Goal: Find specific page/section: Find specific page/section

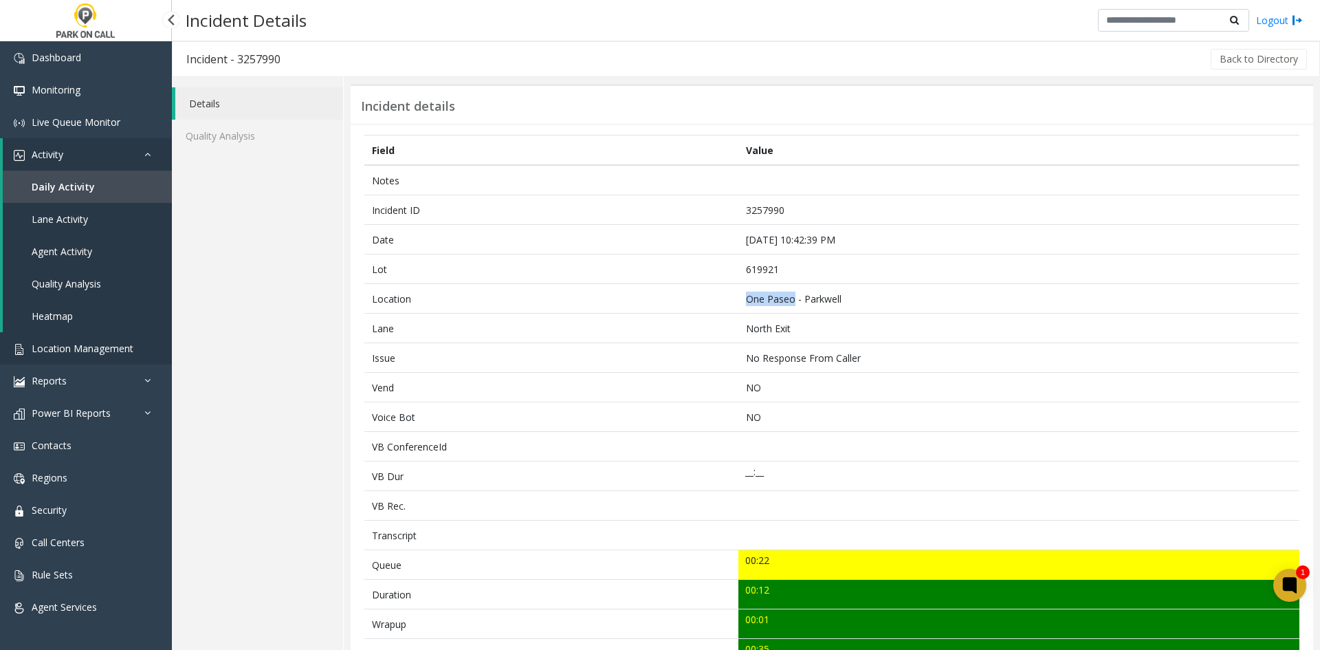
click at [111, 355] on link "Location Management" at bounding box center [86, 348] width 172 height 32
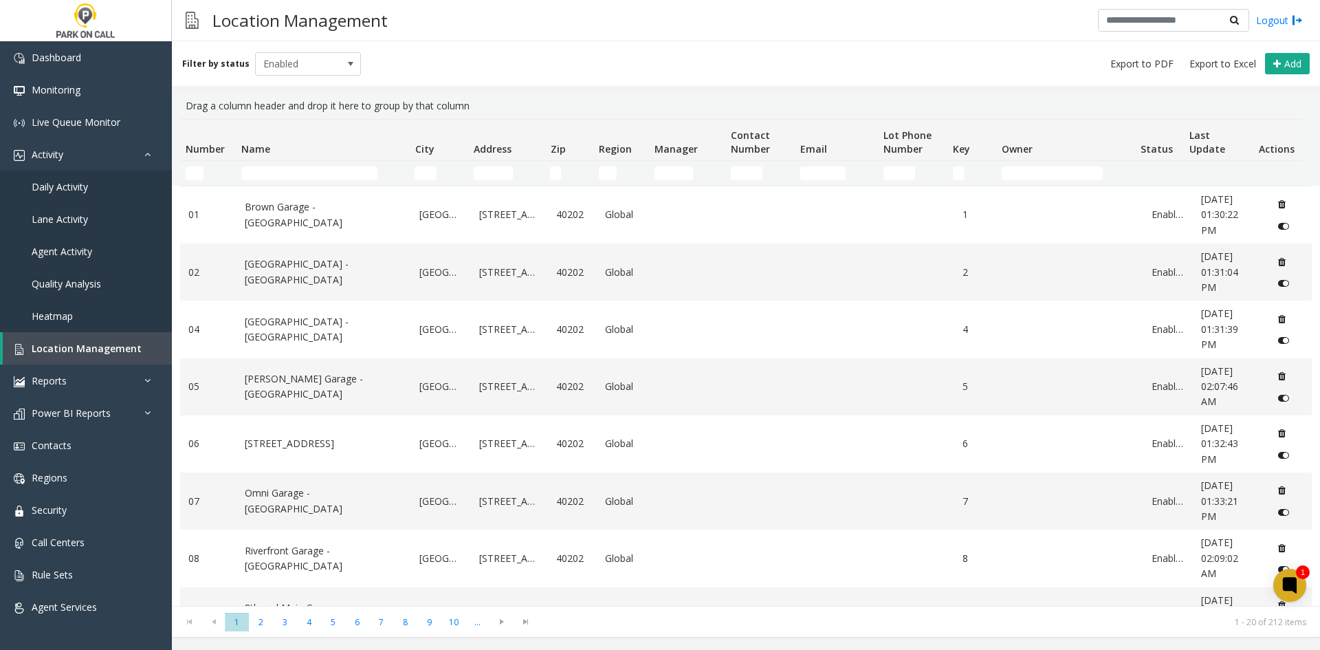
click at [285, 180] on td "Name Filter" at bounding box center [322, 173] width 173 height 25
click at [283, 177] on input "Name Filter" at bounding box center [309, 173] width 136 height 14
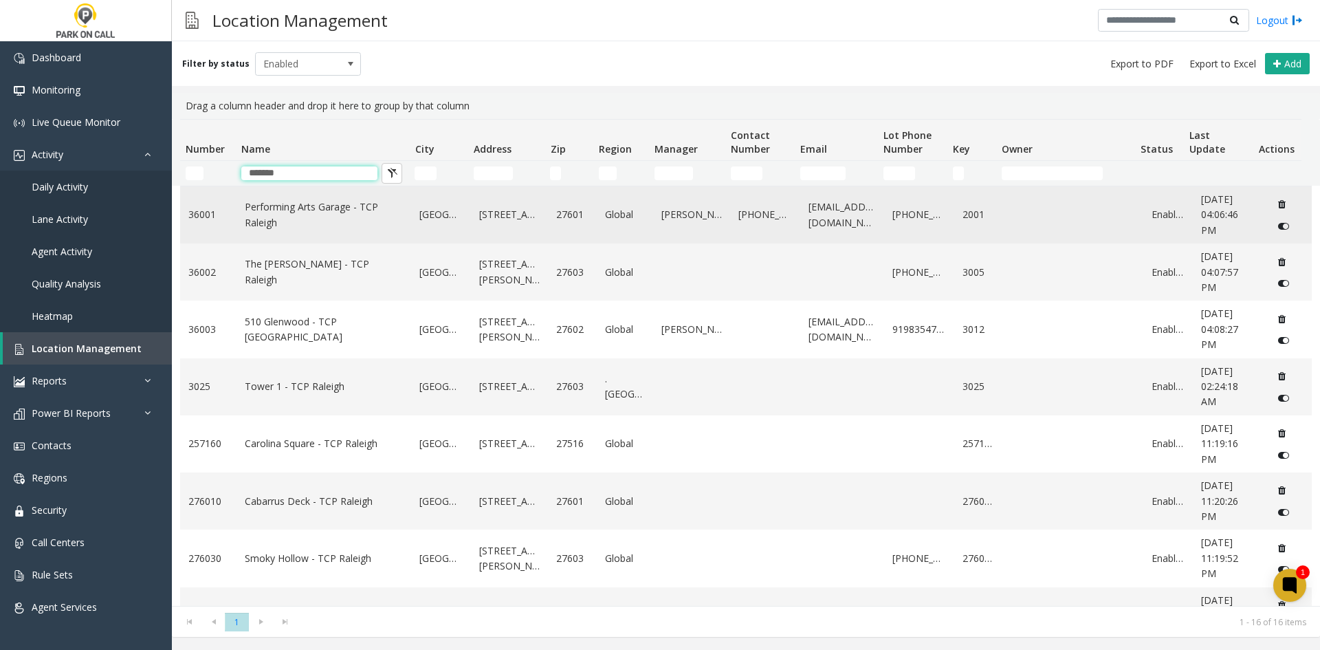
type input "*******"
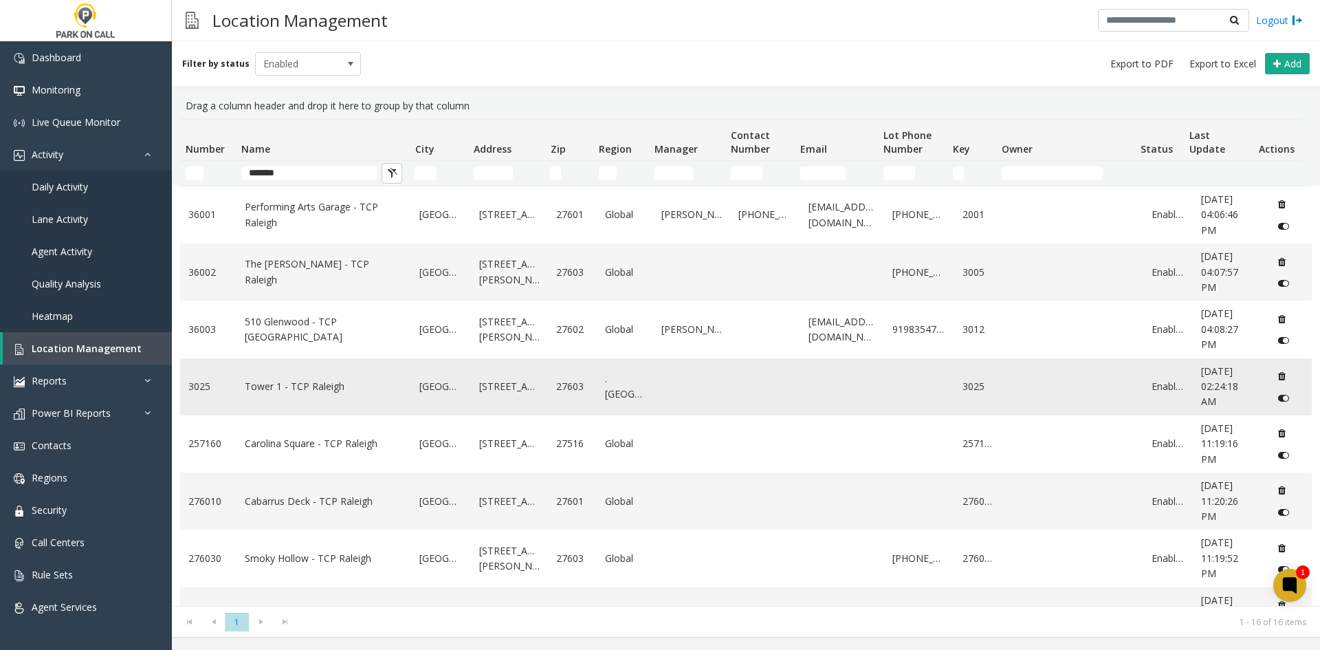
drag, startPoint x: 268, startPoint y: 377, endPoint x: 296, endPoint y: 393, distance: 31.7
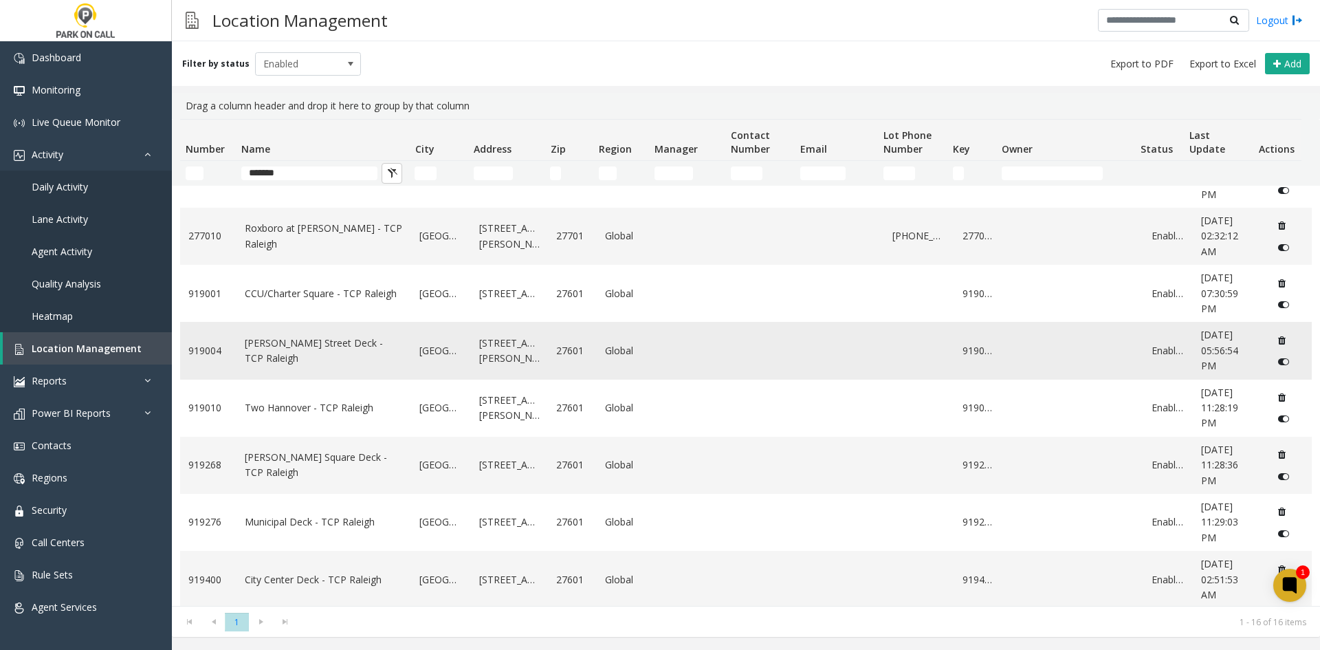
scroll to position [497, 0]
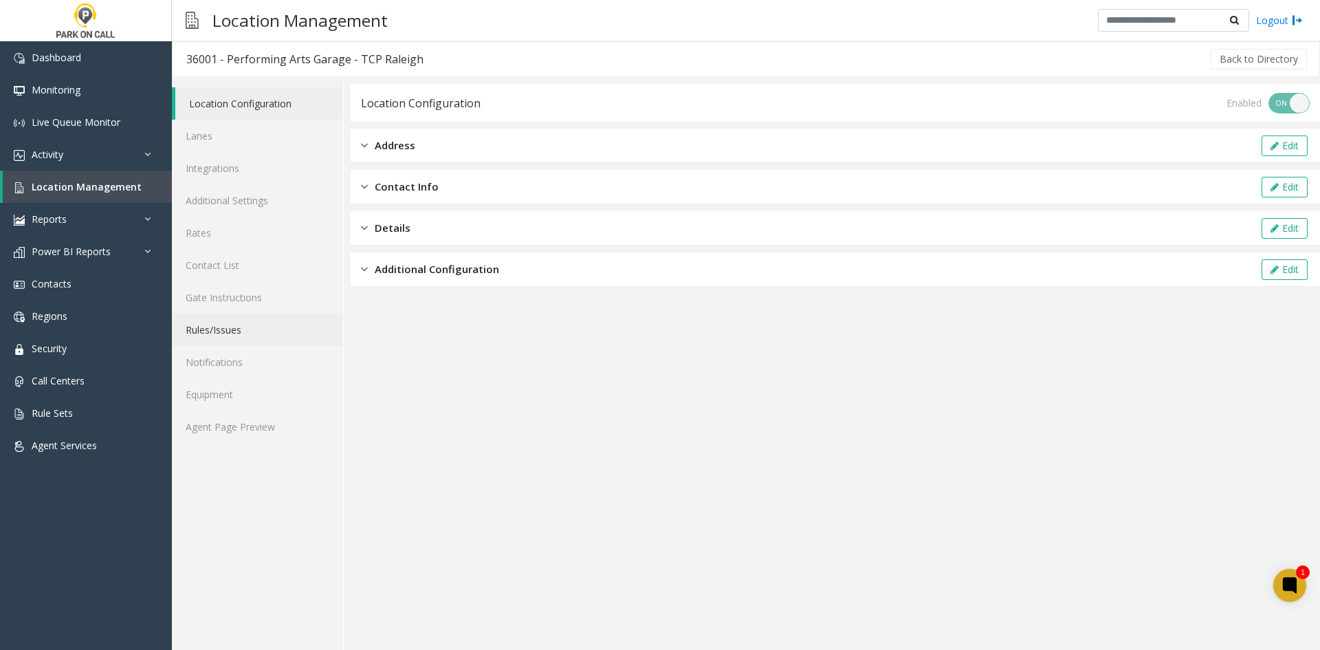
click at [201, 336] on link "Rules/Issues" at bounding box center [257, 330] width 171 height 32
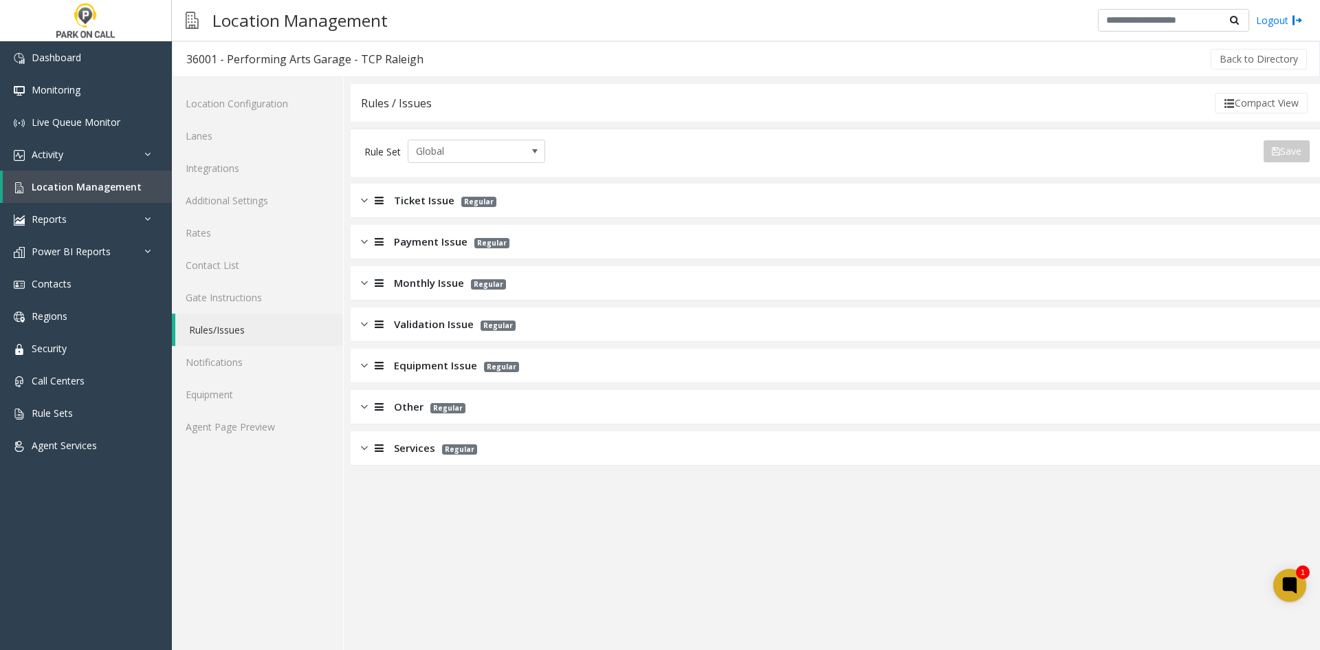
drag, startPoint x: 1268, startPoint y: 104, endPoint x: 978, endPoint y: 166, distance: 296.8
click at [1268, 103] on button "Compact View" at bounding box center [1261, 103] width 93 height 21
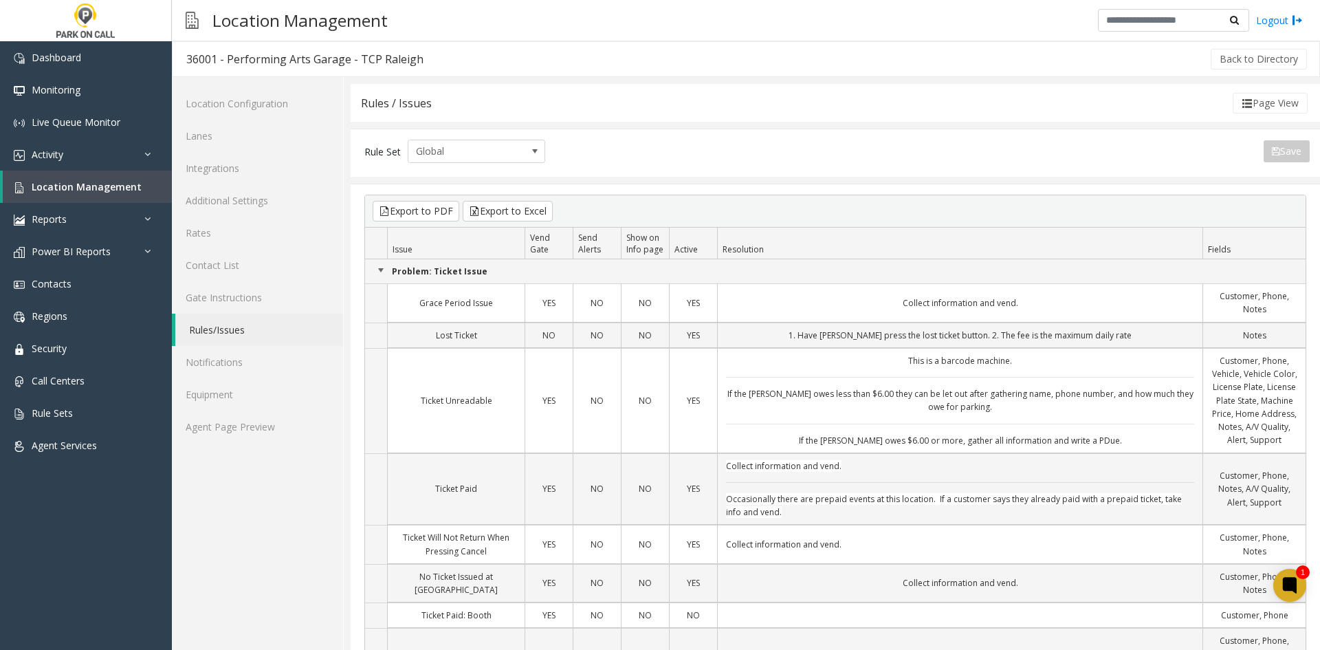
click at [833, 316] on td "Collect information and vend." at bounding box center [959, 302] width 485 height 39
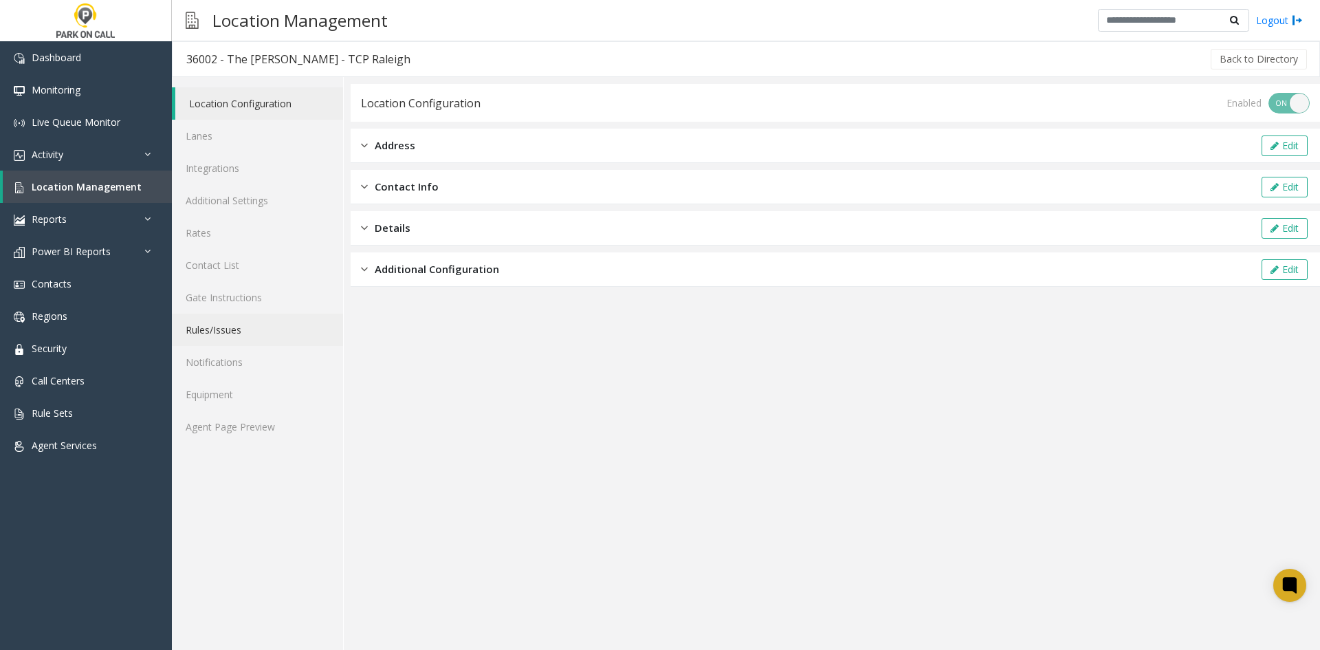
click at [275, 336] on link "Rules/Issues" at bounding box center [257, 330] width 171 height 32
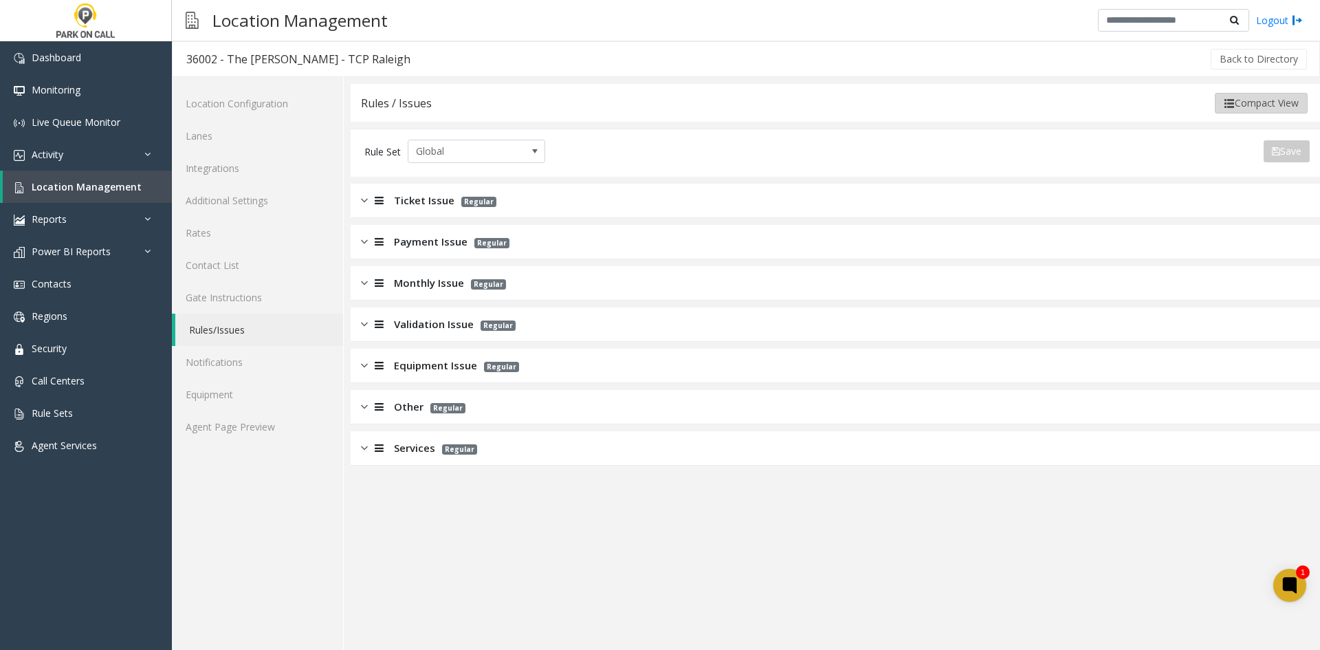
drag, startPoint x: 1243, startPoint y: 116, endPoint x: 1238, endPoint y: 105, distance: 11.8
click at [1240, 109] on div "Rules / Issues Compact View" at bounding box center [836, 103] width 970 height 38
click at [1238, 105] on button "Compact View" at bounding box center [1261, 103] width 93 height 21
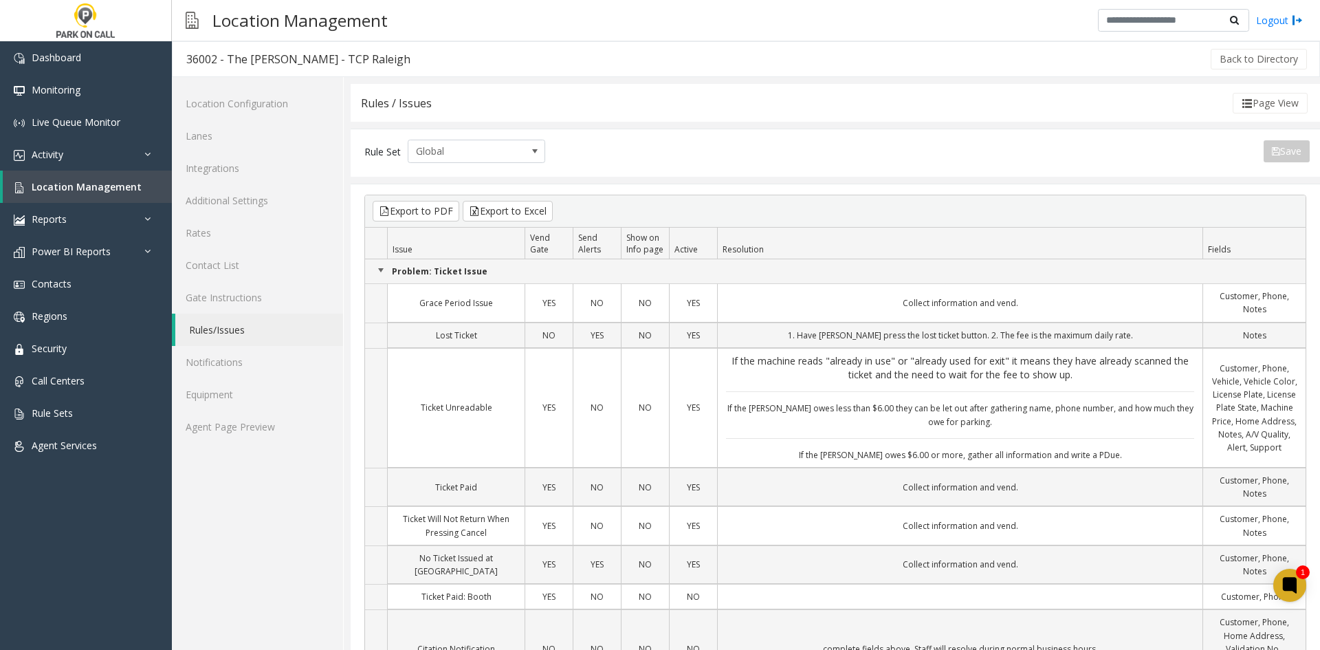
click at [893, 315] on td "Collect information and vend." at bounding box center [959, 302] width 485 height 39
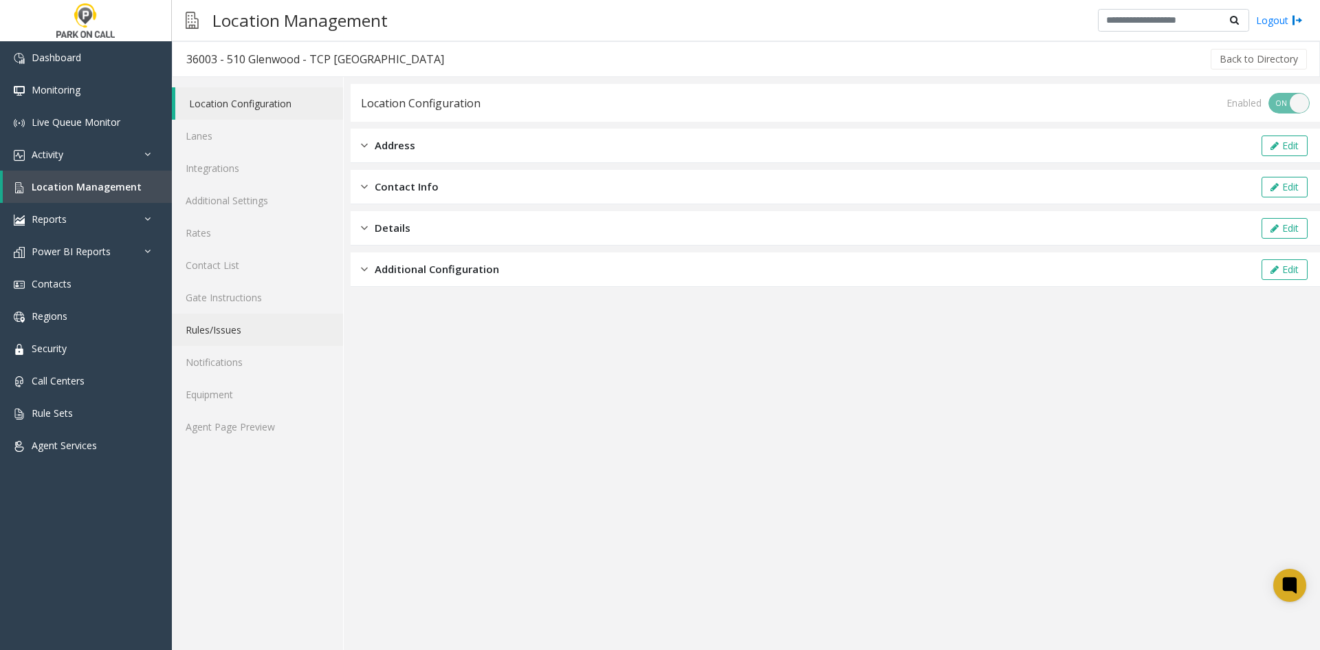
click at [254, 328] on link "Rules/Issues" at bounding box center [257, 330] width 171 height 32
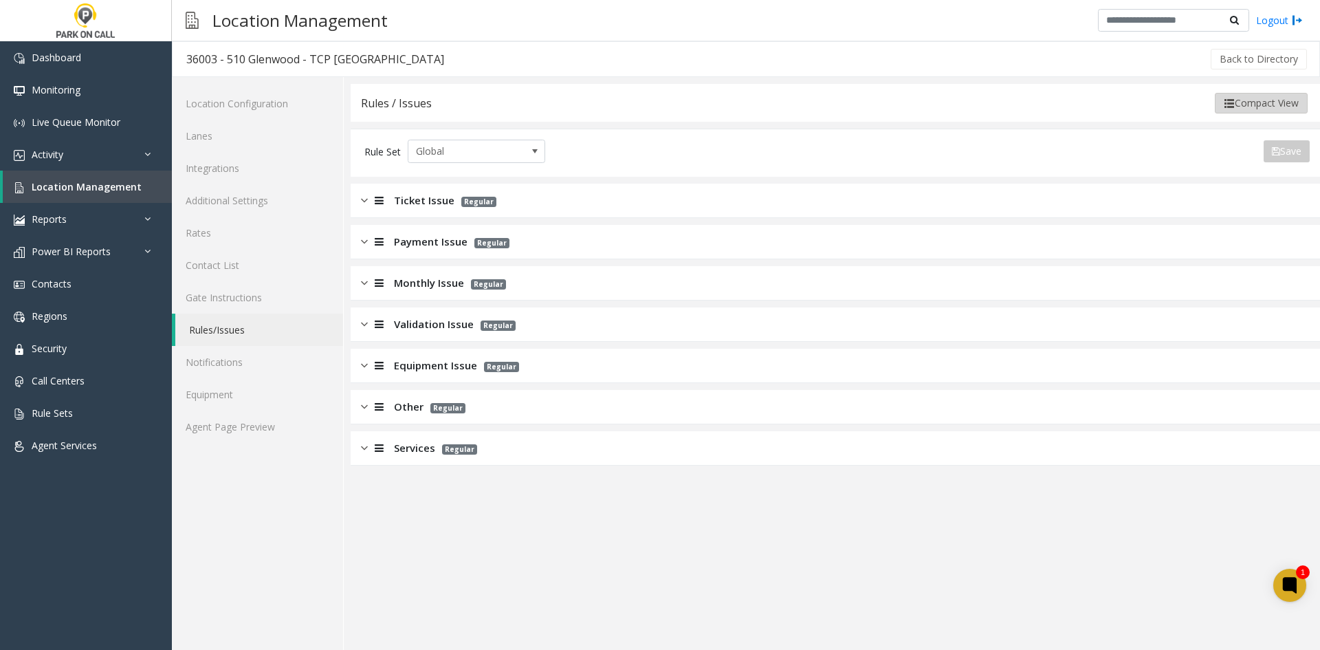
click at [1255, 102] on button "Compact View" at bounding box center [1261, 103] width 93 height 21
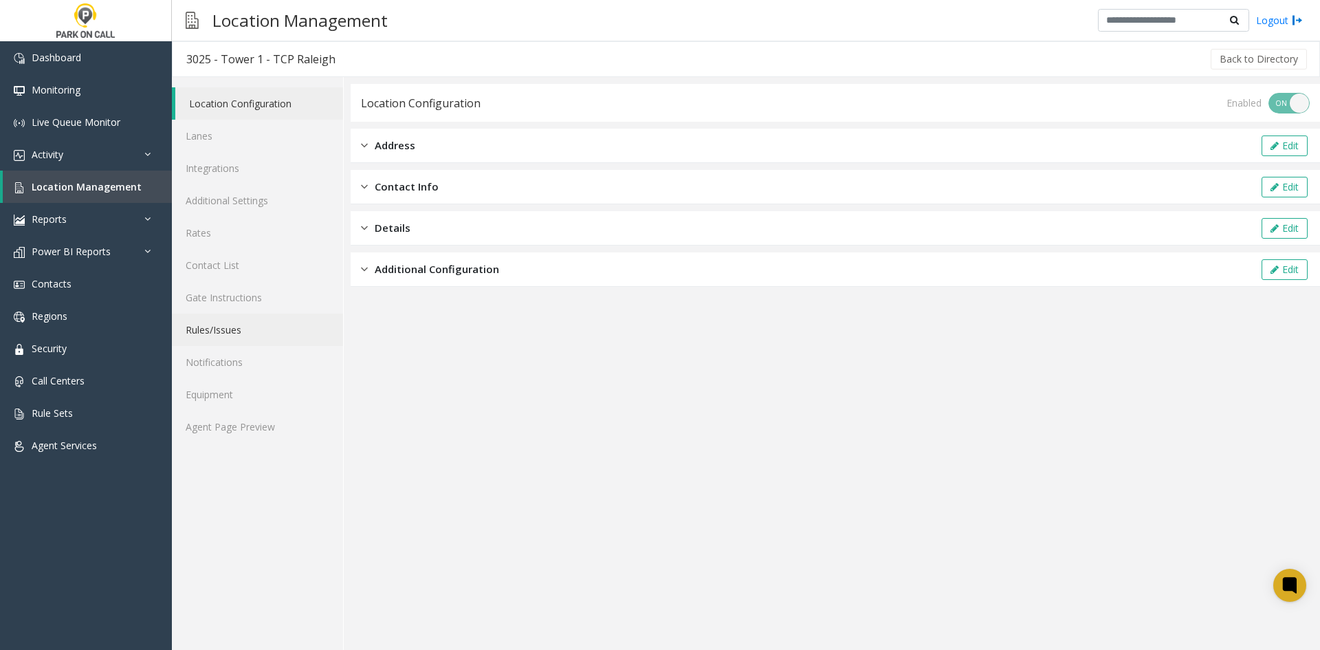
drag, startPoint x: 265, startPoint y: 327, endPoint x: 292, endPoint y: 318, distance: 28.9
click at [265, 327] on link "Rules/Issues" at bounding box center [257, 330] width 171 height 32
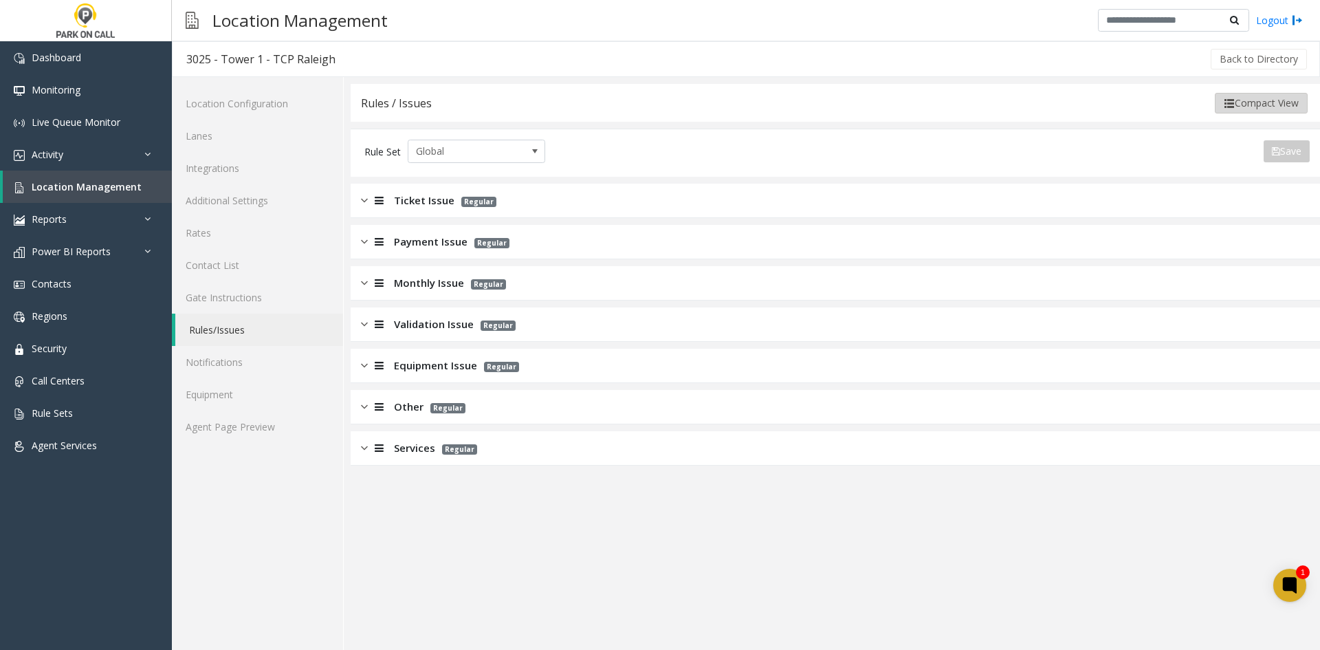
click at [1286, 103] on button "Compact View" at bounding box center [1261, 103] width 93 height 21
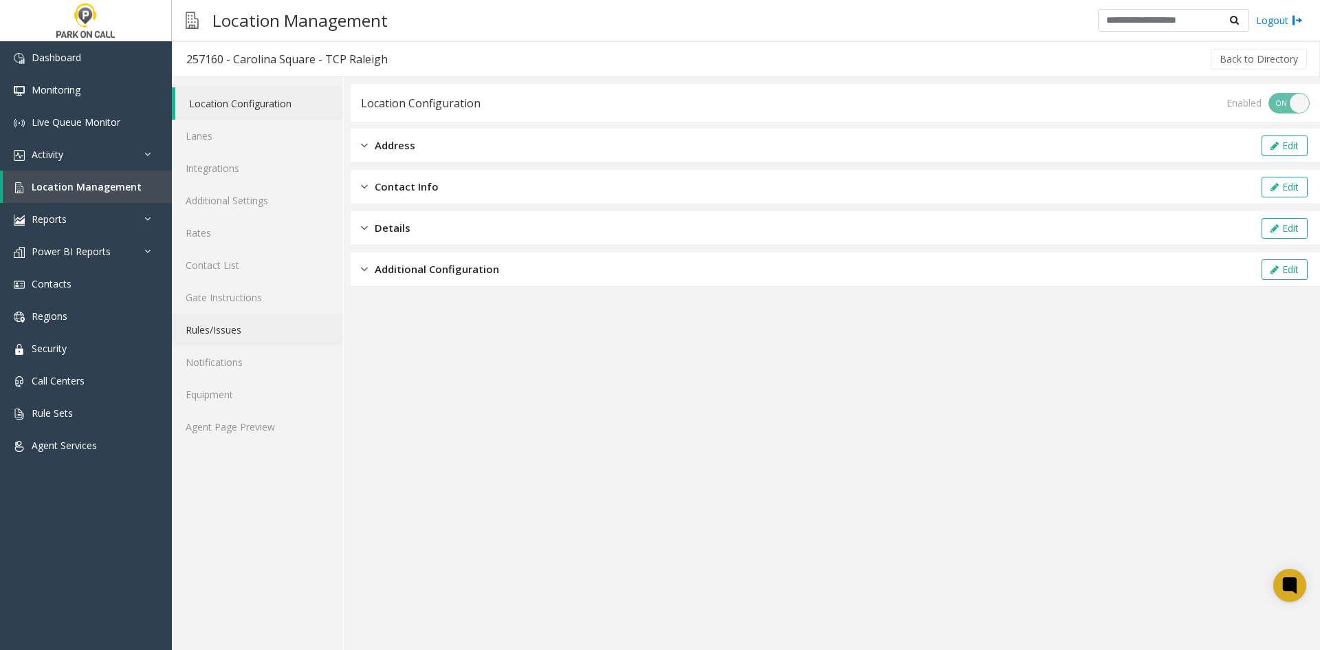
click at [268, 324] on link "Rules/Issues" at bounding box center [257, 330] width 171 height 32
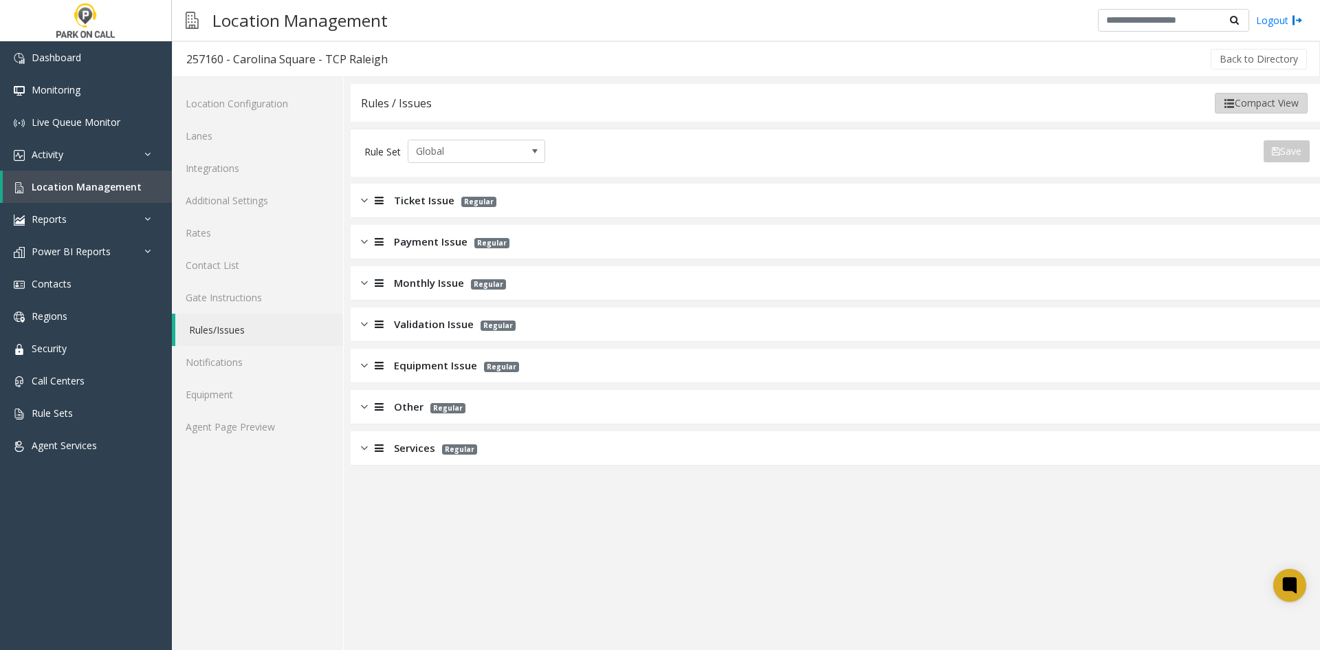
click at [1238, 112] on button "Compact View" at bounding box center [1261, 103] width 93 height 21
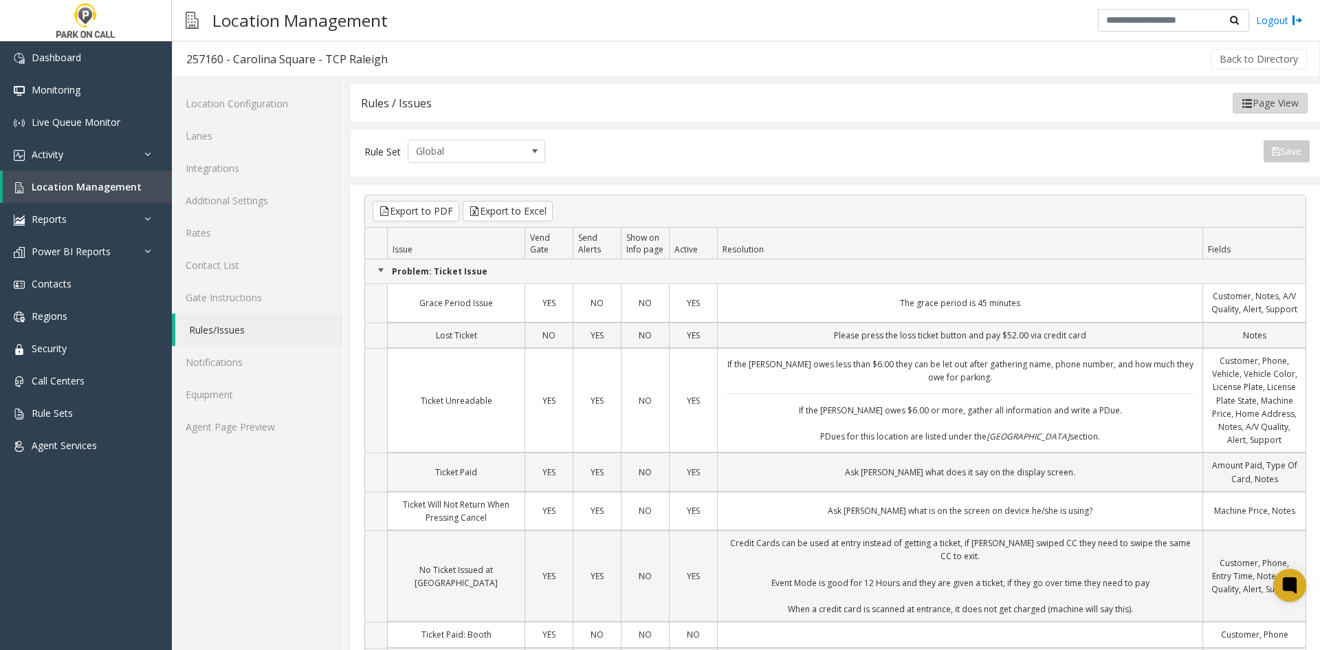
click at [1242, 108] on img at bounding box center [1247, 103] width 11 height 11
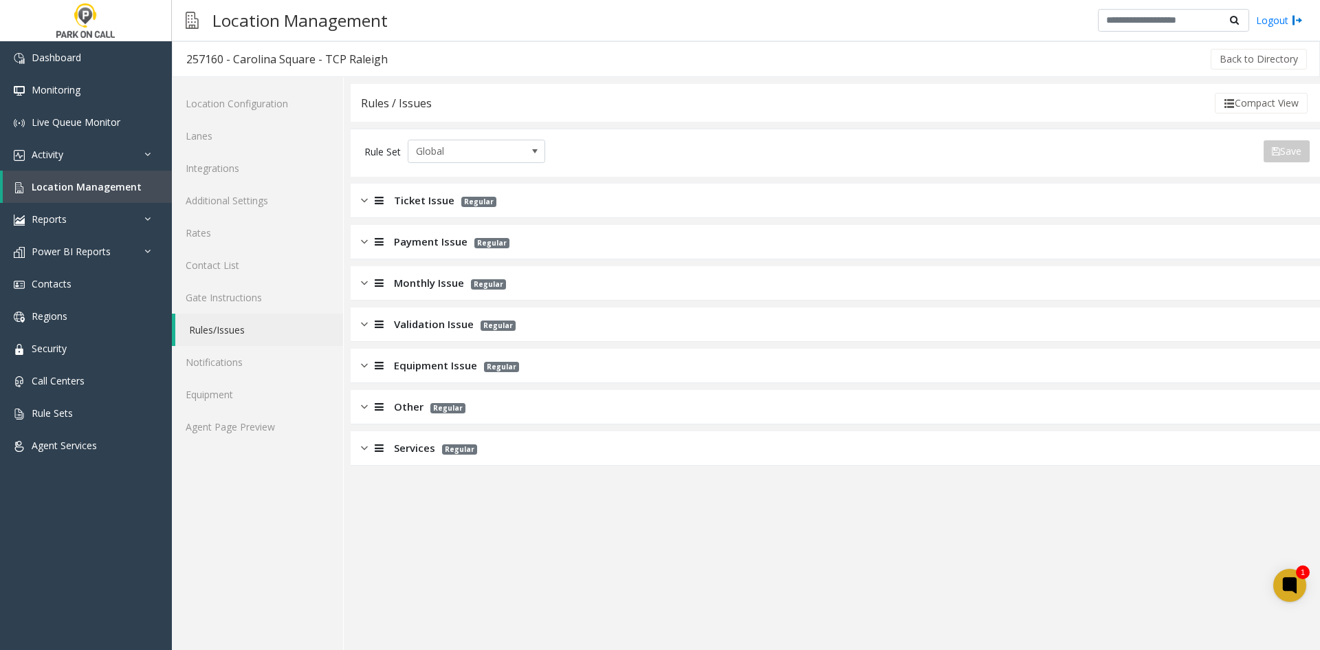
click at [1210, 121] on div "Rules / Issues Compact View" at bounding box center [836, 103] width 970 height 38
click at [1242, 105] on button "Compact View" at bounding box center [1261, 103] width 93 height 21
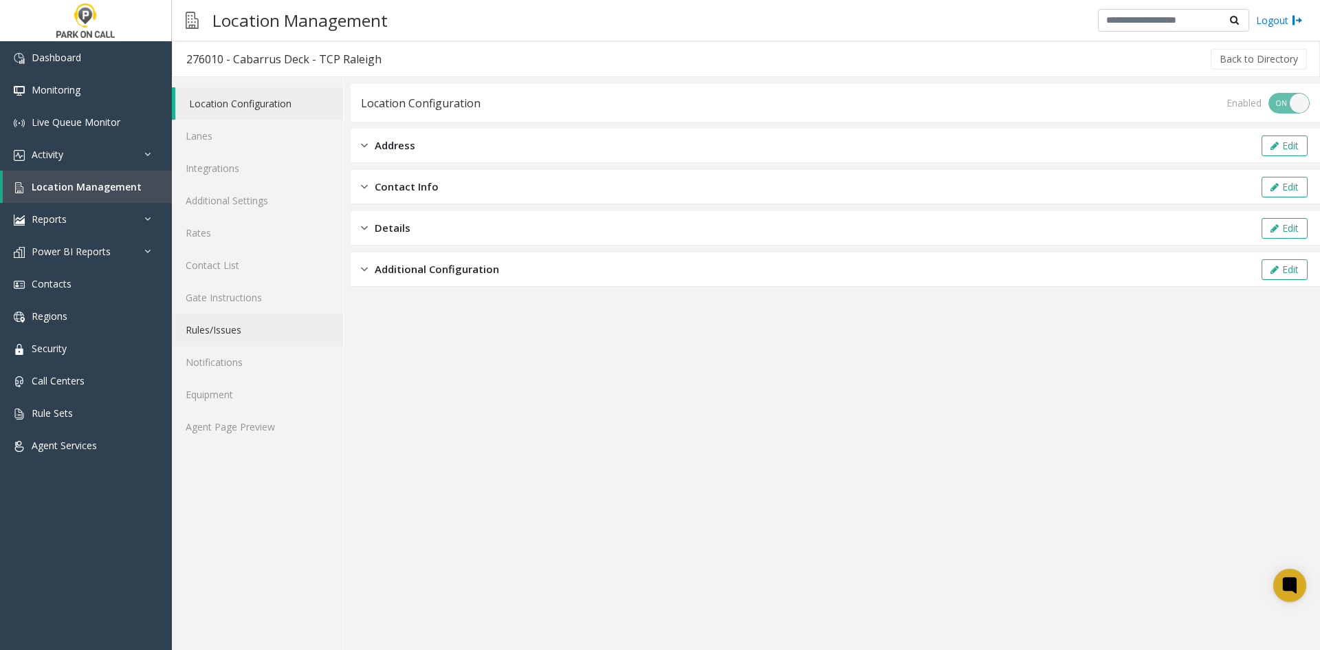
click at [233, 340] on link "Rules/Issues" at bounding box center [257, 330] width 171 height 32
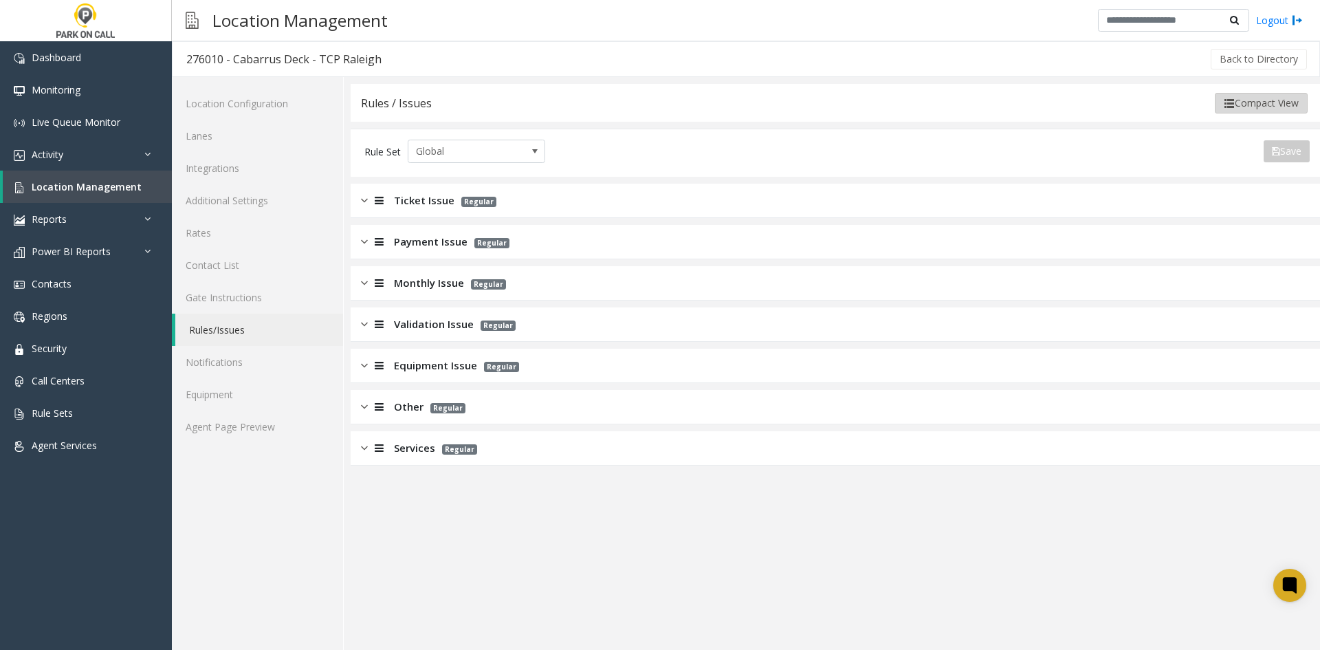
click at [1259, 113] on div "Rules / Issues Compact View" at bounding box center [836, 103] width 970 height 38
click at [1252, 105] on button "Compact View" at bounding box center [1261, 103] width 93 height 21
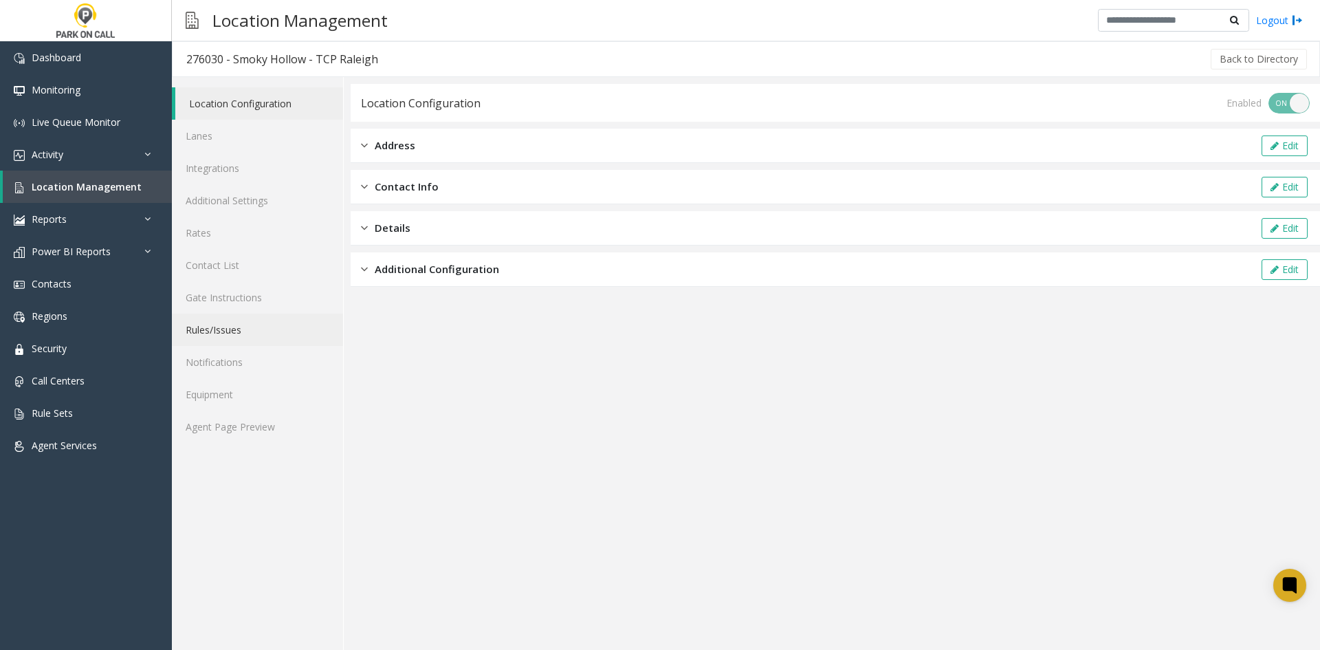
click at [247, 340] on link "Rules/Issues" at bounding box center [257, 330] width 171 height 32
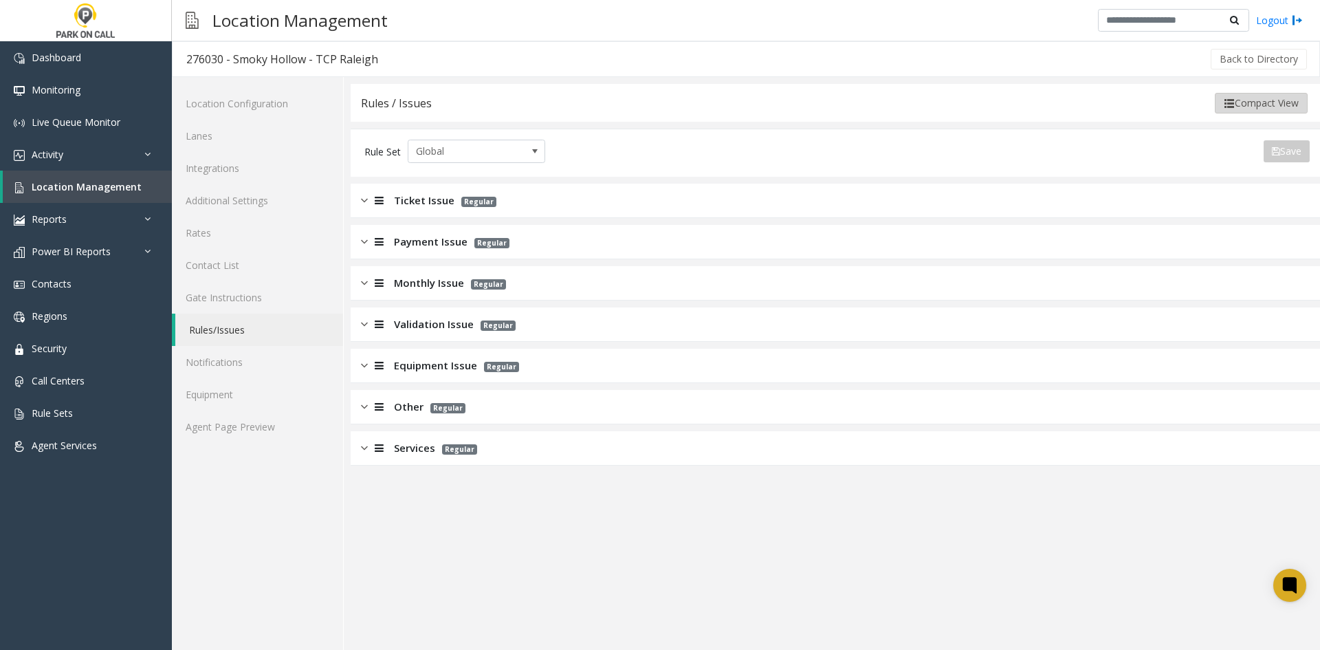
click at [1267, 98] on button "Compact View" at bounding box center [1261, 103] width 93 height 21
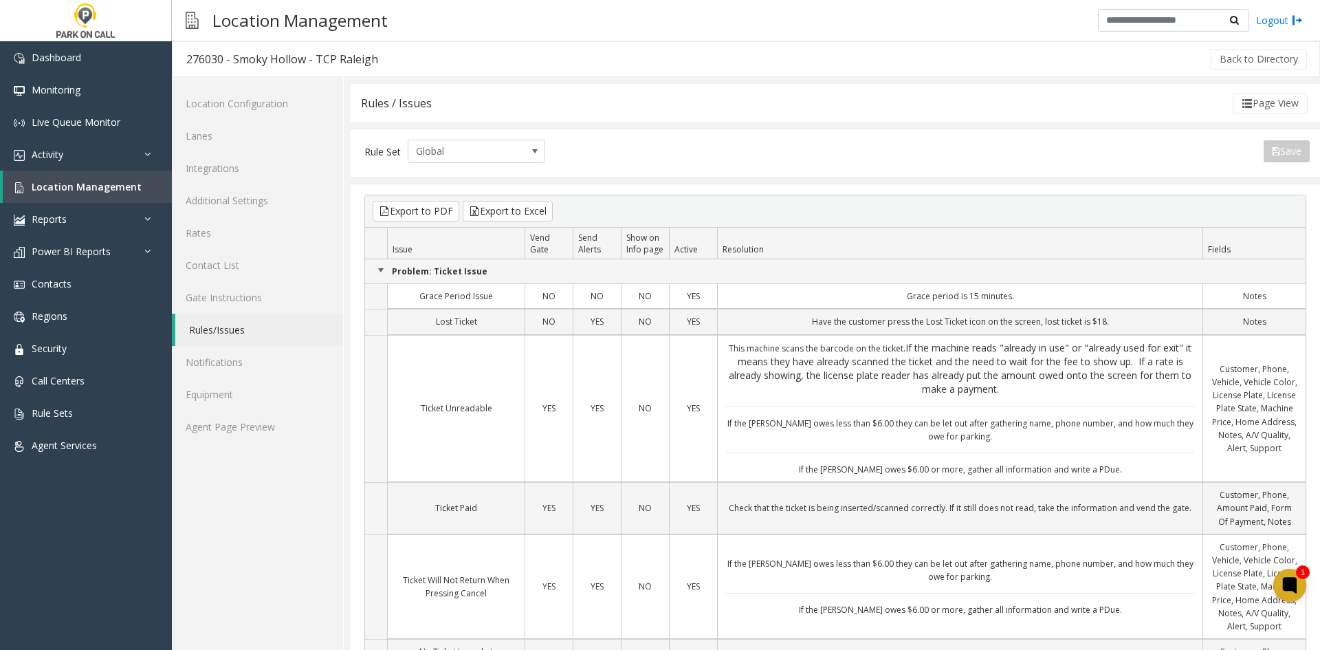
click at [928, 360] on span "If the machine reads "already in use" or "already used for exit" it means they …" at bounding box center [965, 354] width 455 height 27
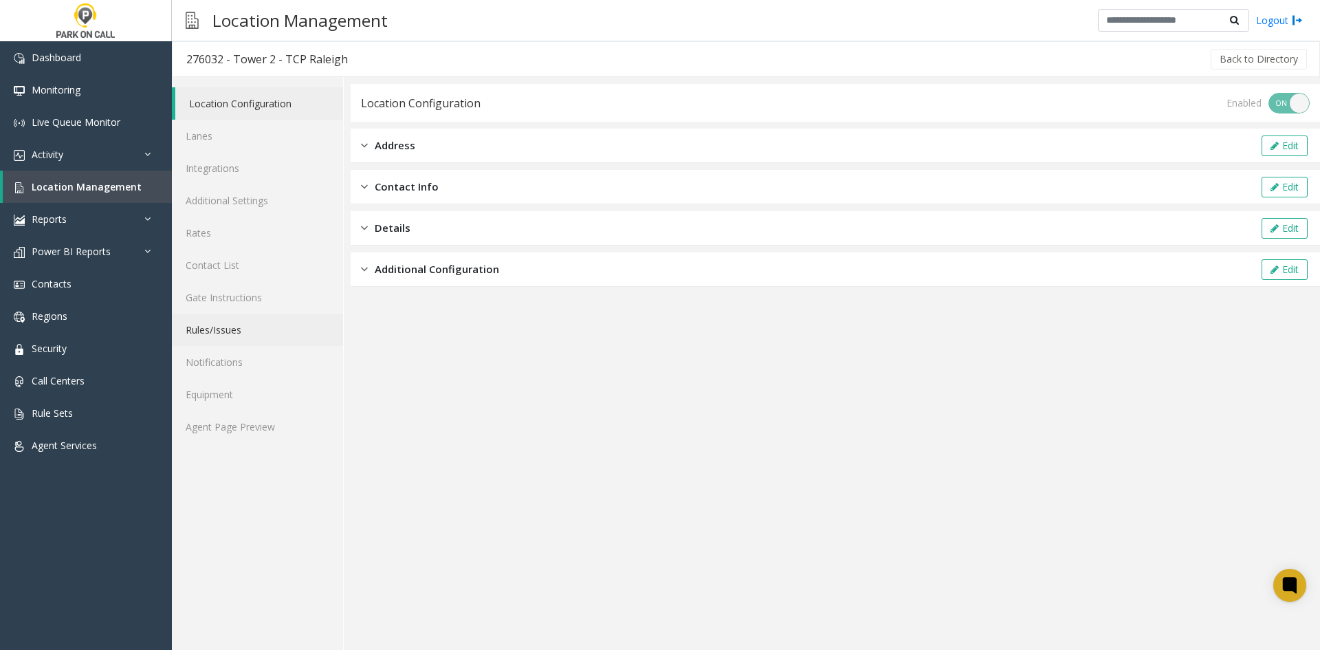
click at [215, 333] on link "Rules/Issues" at bounding box center [257, 330] width 171 height 32
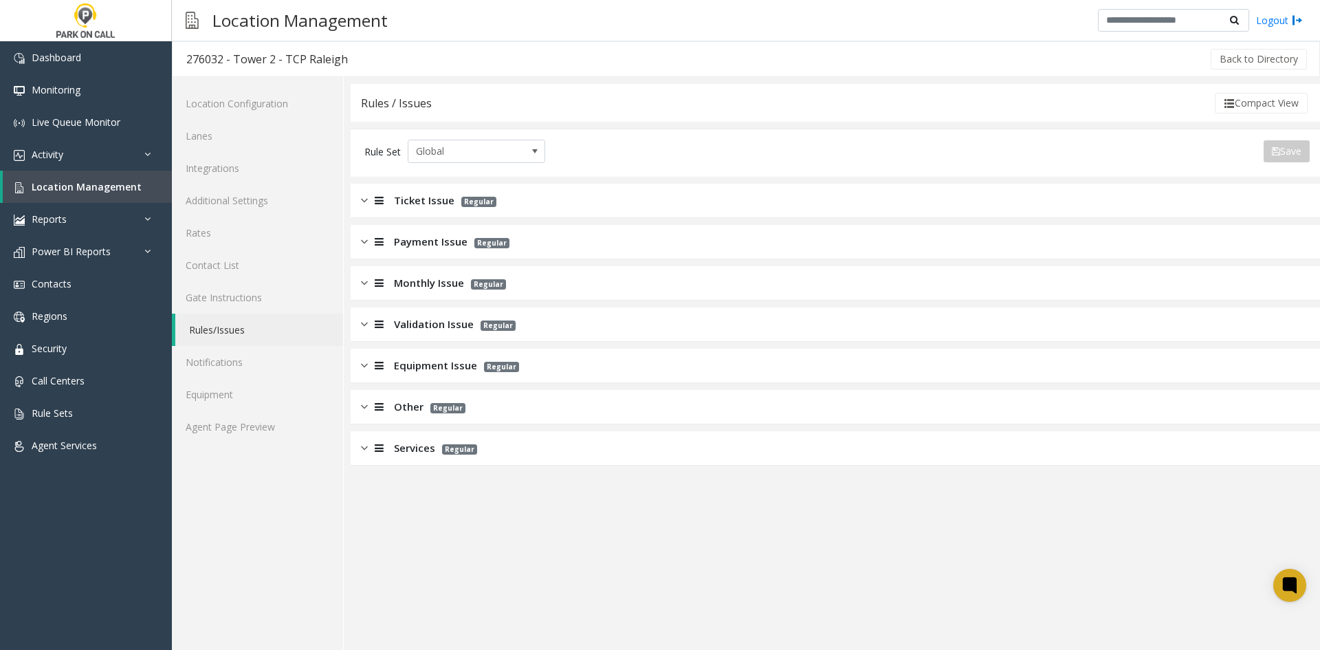
click at [1248, 88] on div "Rules / Issues Compact View" at bounding box center [836, 103] width 970 height 38
click at [1249, 103] on button "Compact View" at bounding box center [1261, 103] width 93 height 21
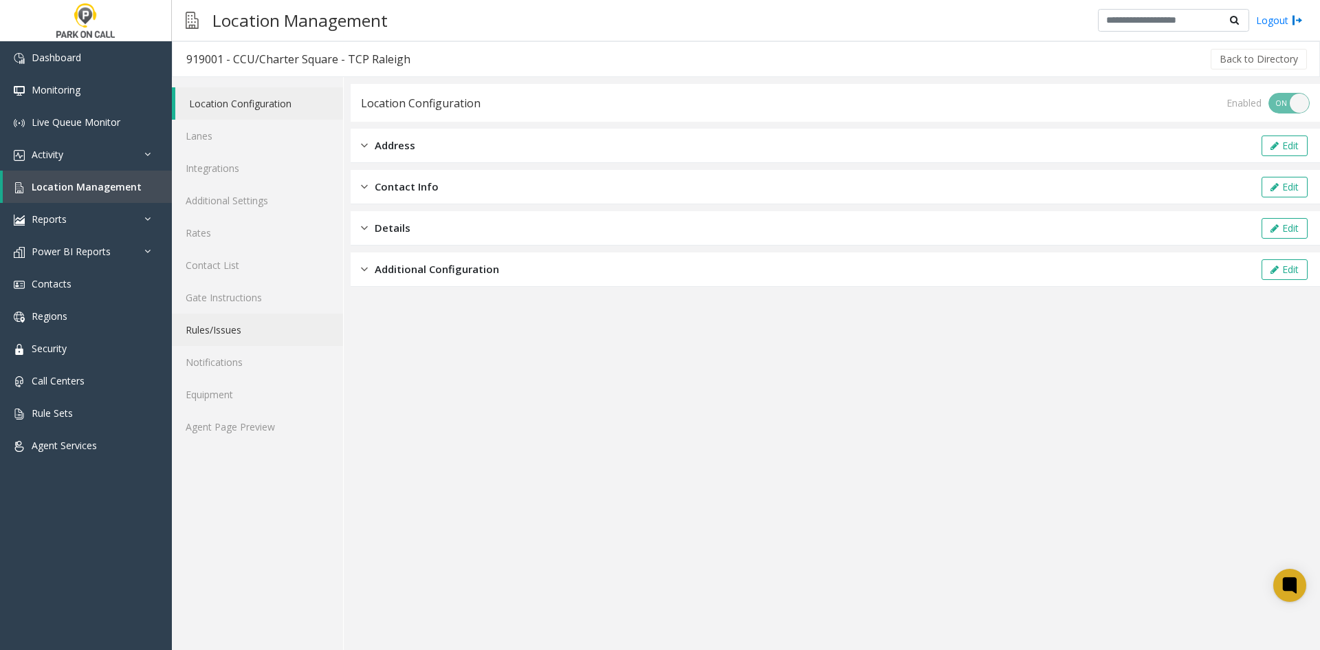
drag, startPoint x: 0, startPoint y: 0, endPoint x: 259, endPoint y: 332, distance: 421.3
click at [259, 332] on link "Rules/Issues" at bounding box center [257, 330] width 171 height 32
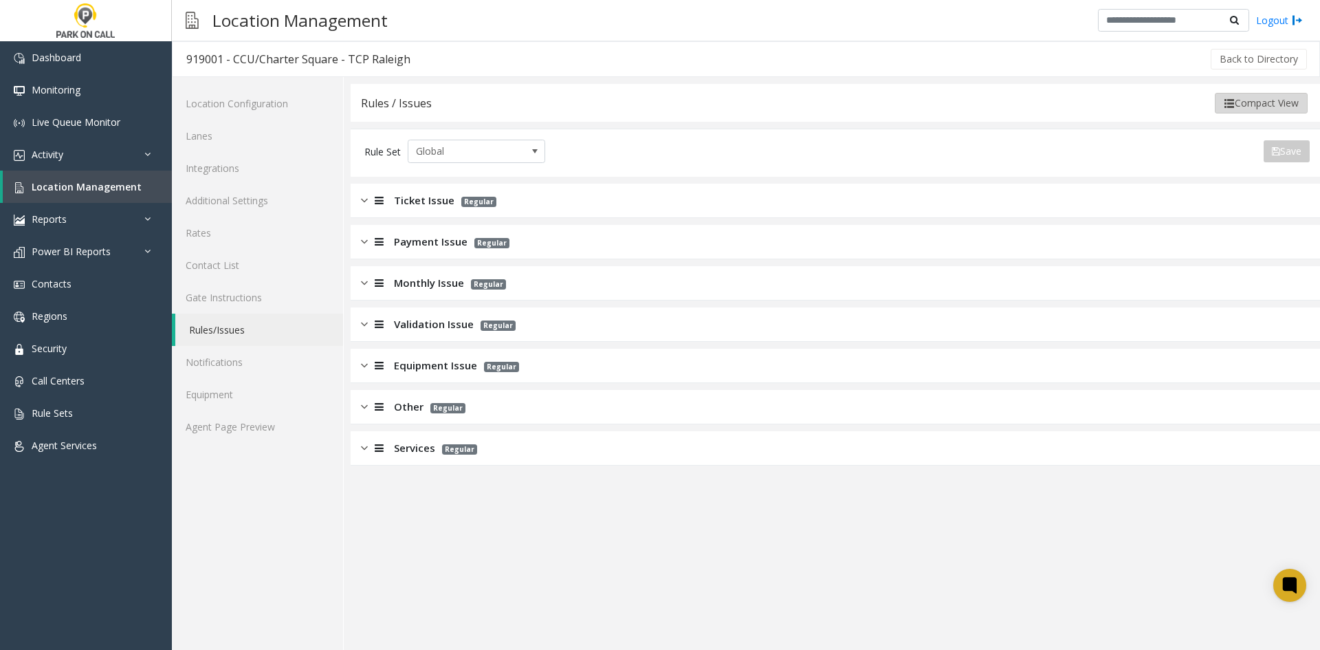
click at [1266, 112] on button "Compact View" at bounding box center [1261, 103] width 93 height 21
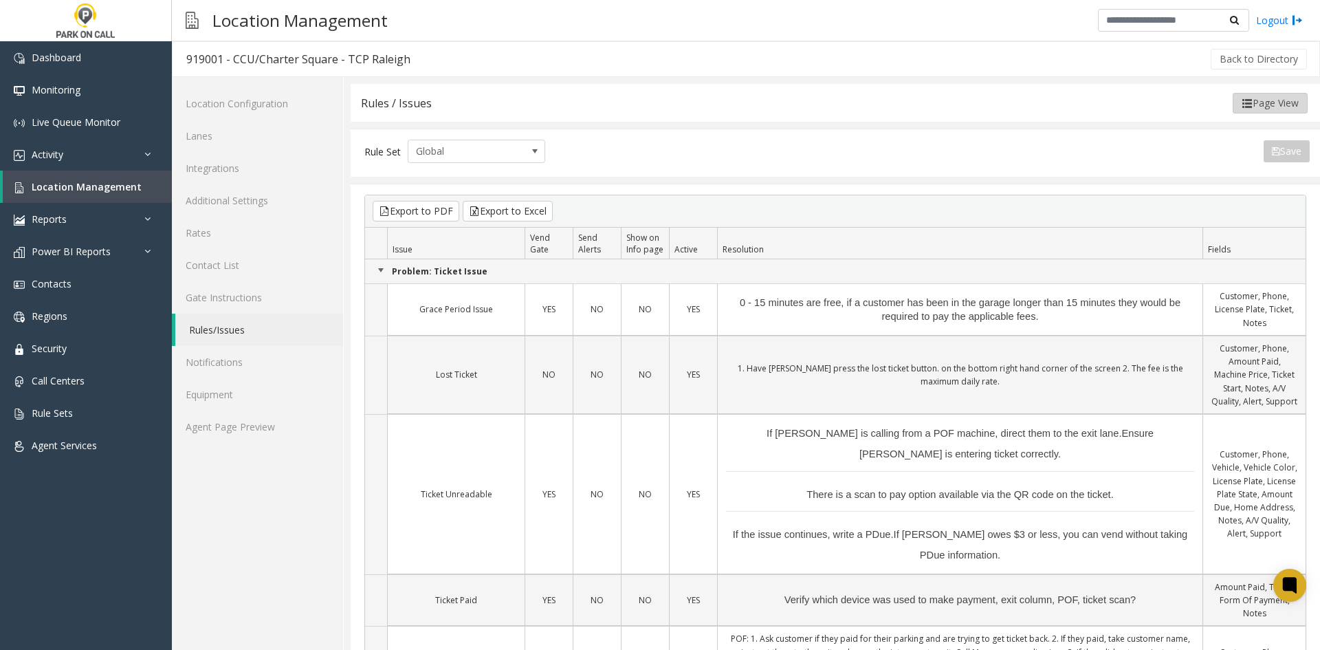
click at [1263, 109] on button "Page View" at bounding box center [1270, 103] width 75 height 21
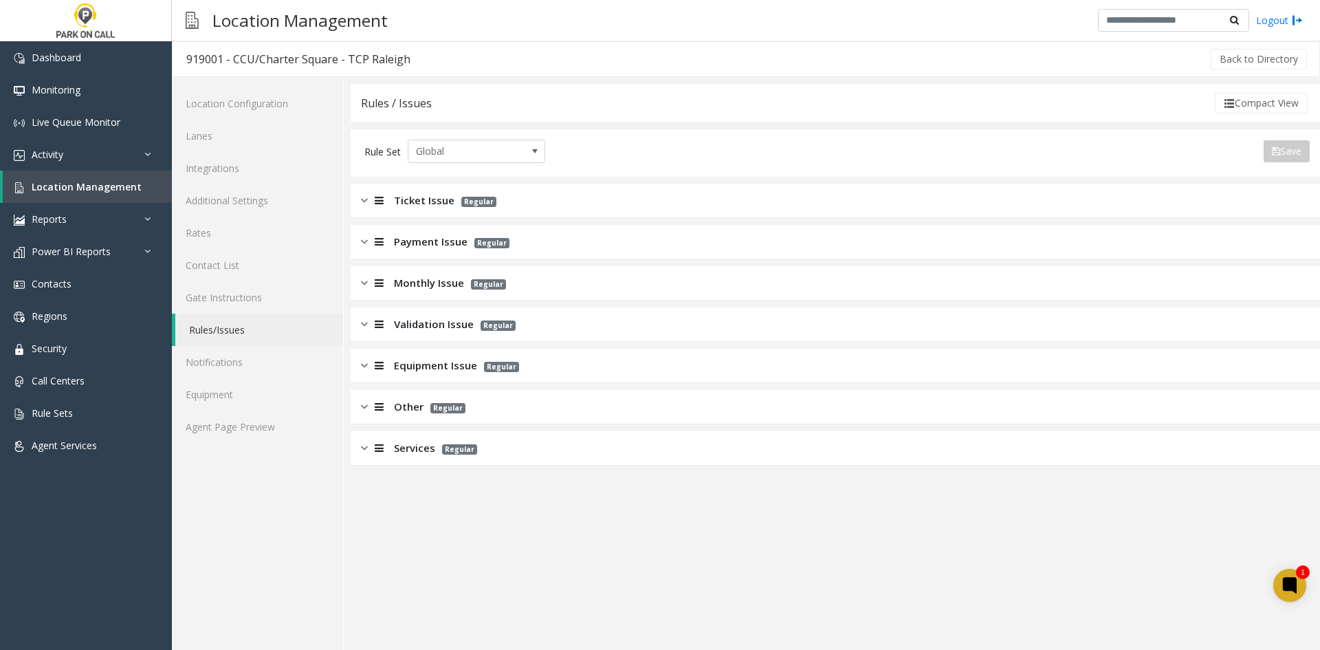
click at [1263, 109] on button "Compact View" at bounding box center [1261, 103] width 93 height 21
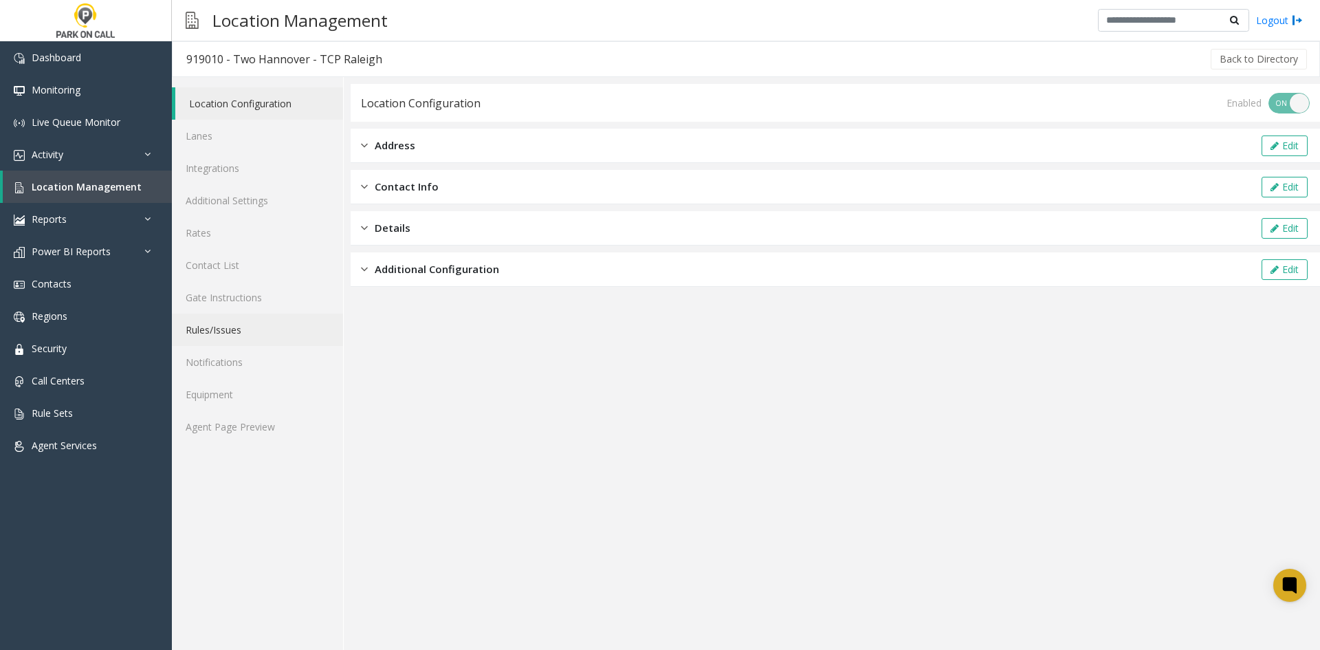
click at [249, 329] on link "Rules/Issues" at bounding box center [257, 330] width 171 height 32
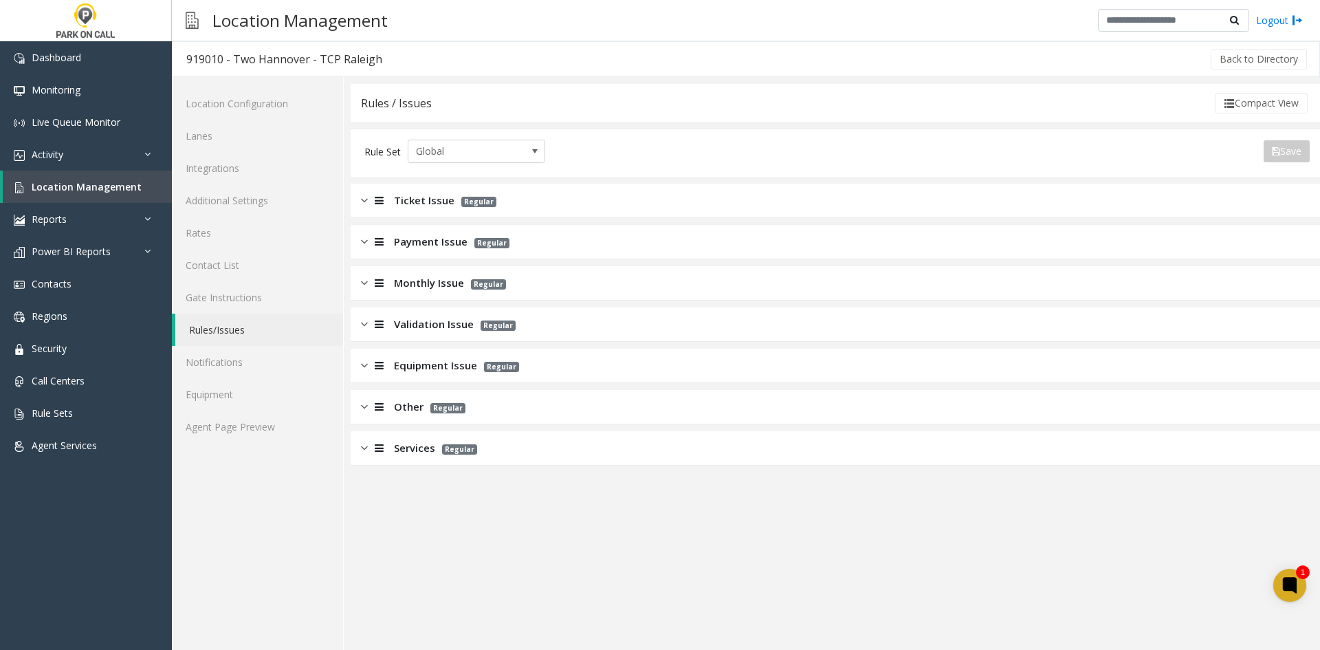
click at [1267, 116] on div "Rules / Issues Compact View" at bounding box center [836, 103] width 970 height 38
click at [1267, 107] on button "Compact View" at bounding box center [1261, 103] width 93 height 21
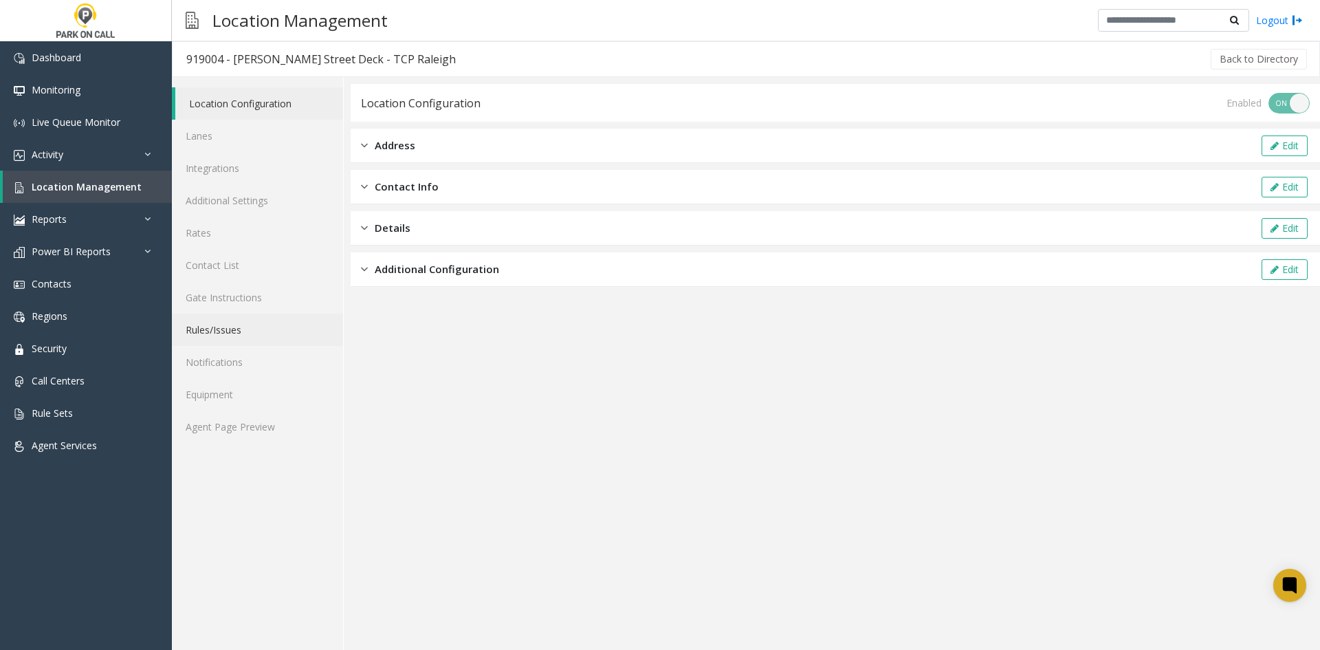
click at [254, 334] on link "Rules/Issues" at bounding box center [257, 330] width 171 height 32
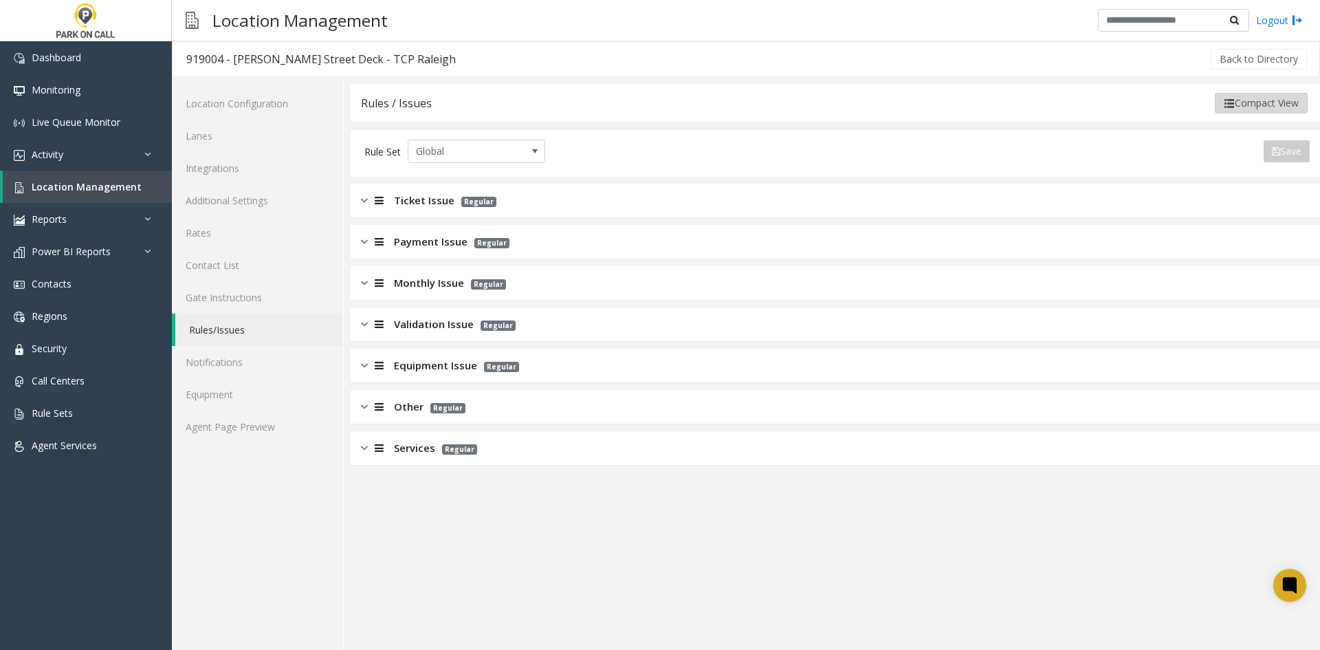
click at [1269, 94] on button "Compact View" at bounding box center [1261, 103] width 93 height 21
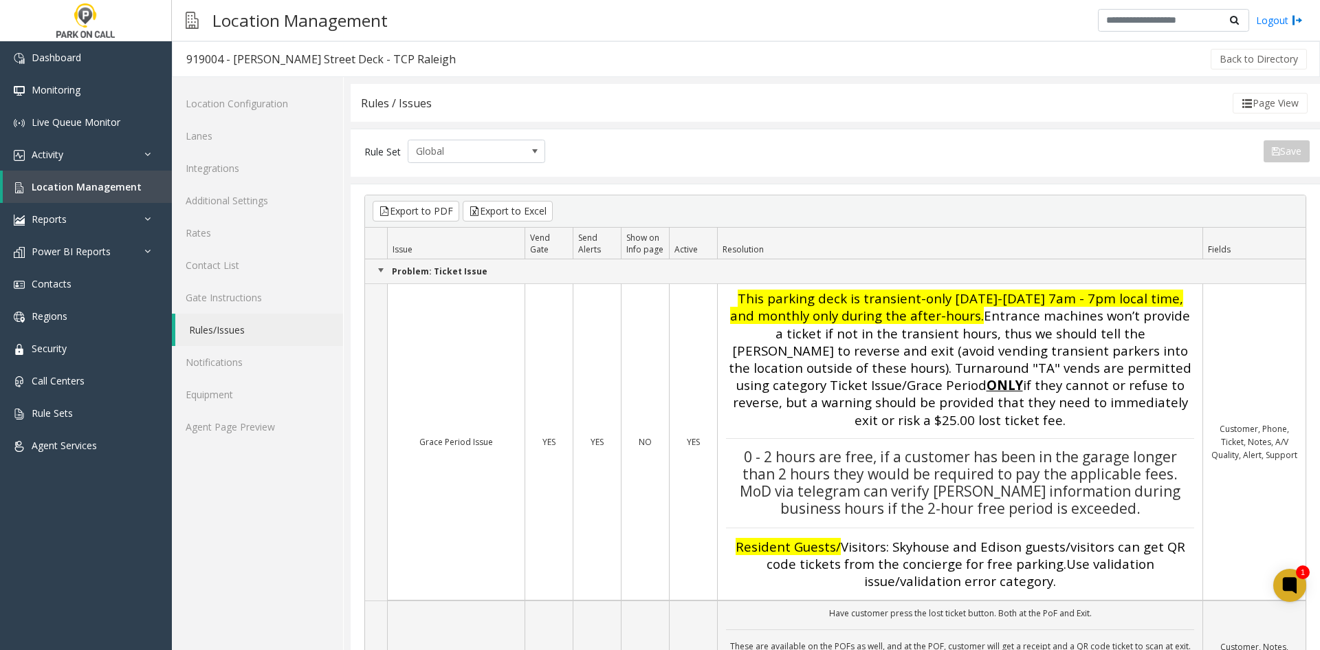
click at [873, 342] on span "Entrance machines won’t provide a ticket if not in the transient hours, thus we…" at bounding box center [960, 367] width 463 height 121
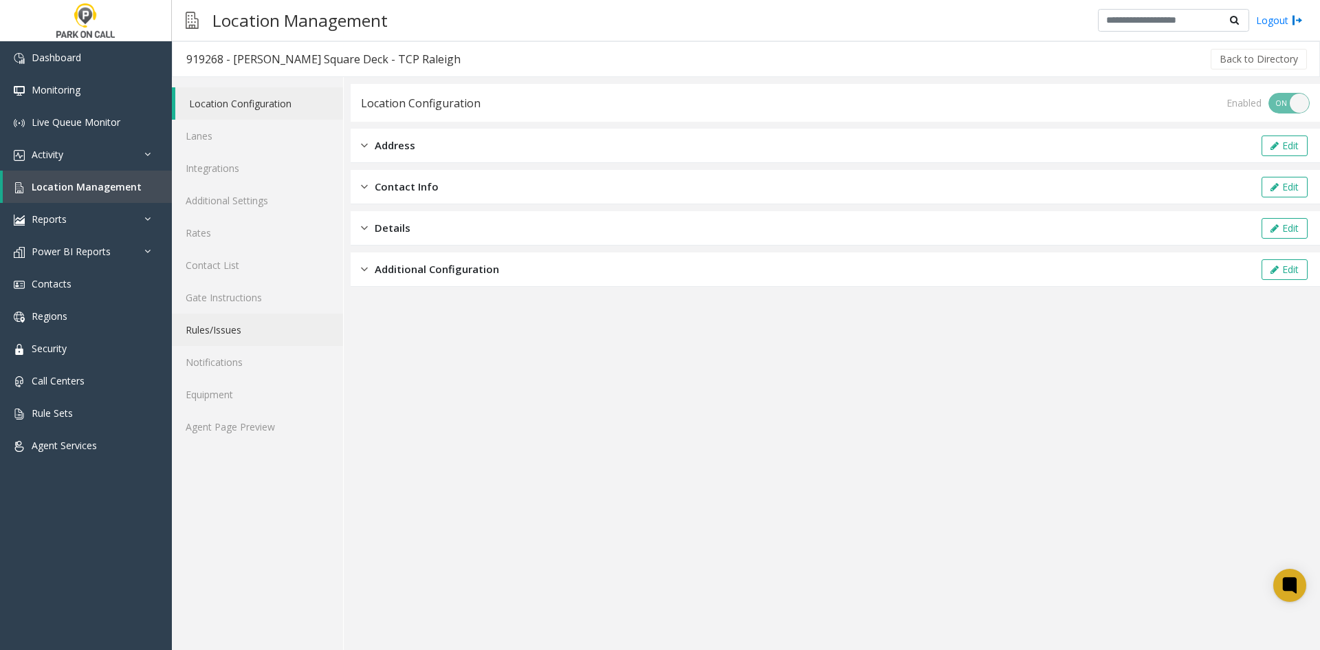
click at [249, 336] on link "Rules/Issues" at bounding box center [257, 330] width 171 height 32
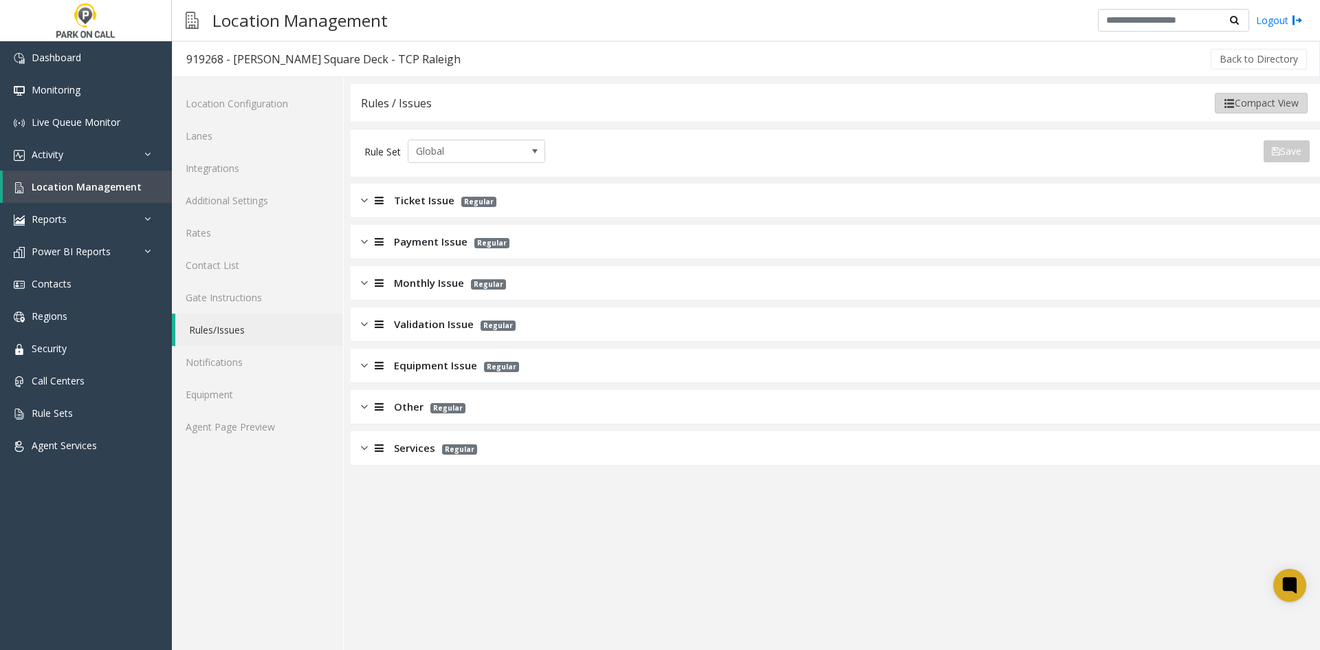
click at [1249, 113] on button "Compact View" at bounding box center [1261, 103] width 93 height 21
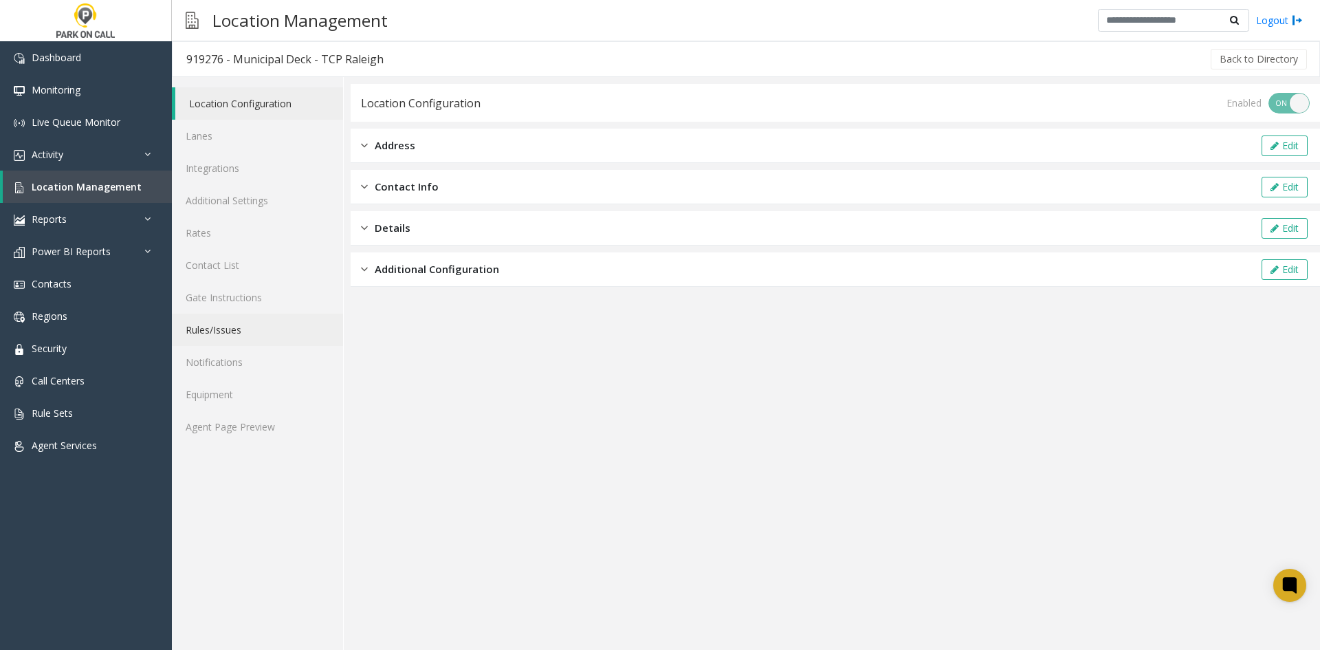
click at [217, 338] on link "Rules/Issues" at bounding box center [257, 330] width 171 height 32
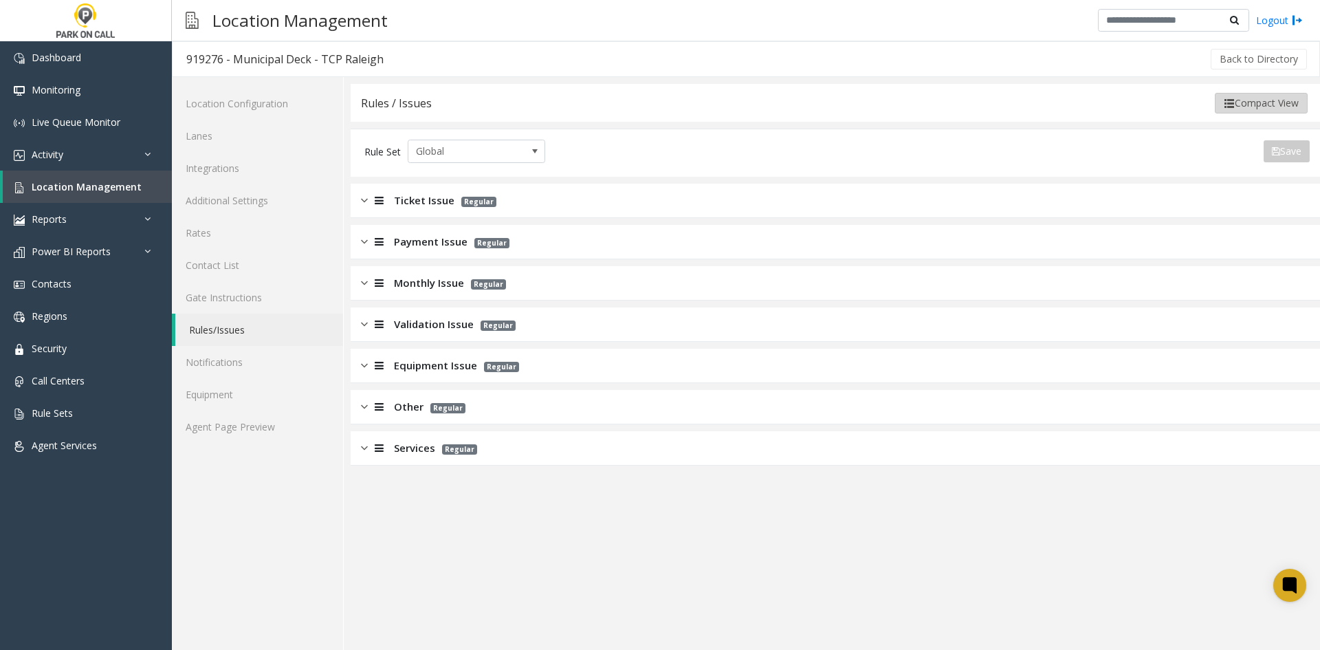
click at [1248, 105] on button "Compact View" at bounding box center [1261, 103] width 93 height 21
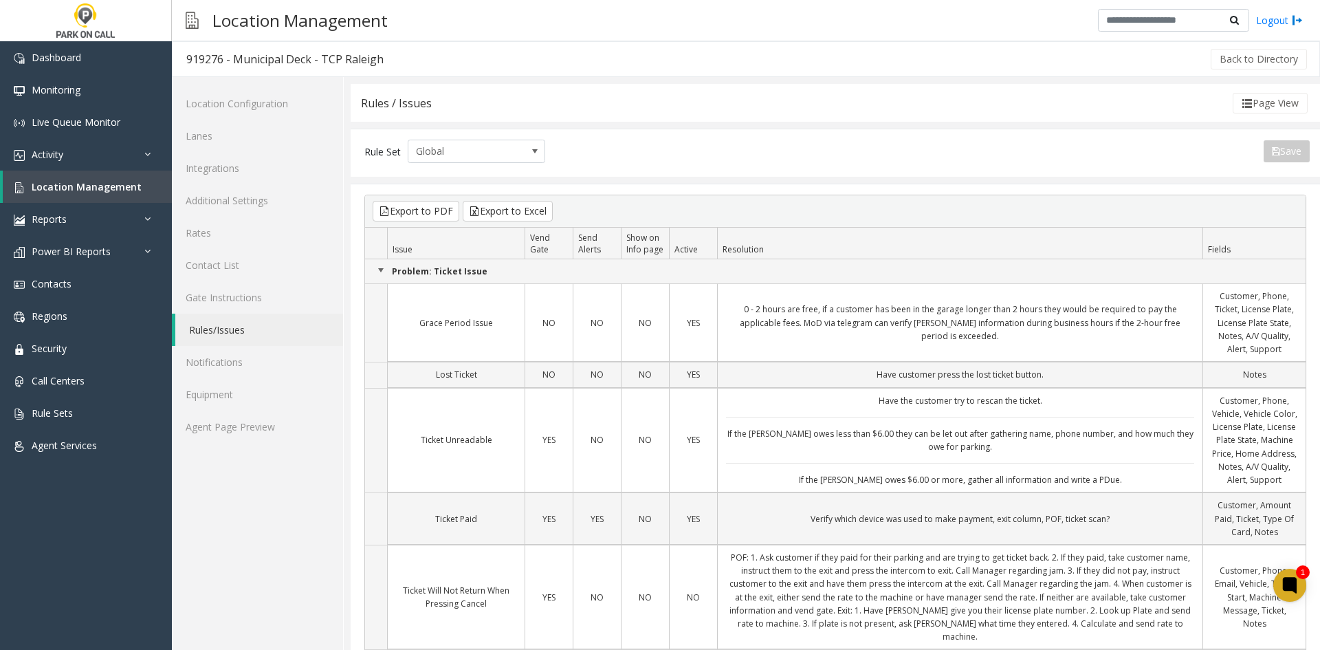
click at [805, 264] on td "Problem: Ticket Issue" at bounding box center [835, 271] width 941 height 24
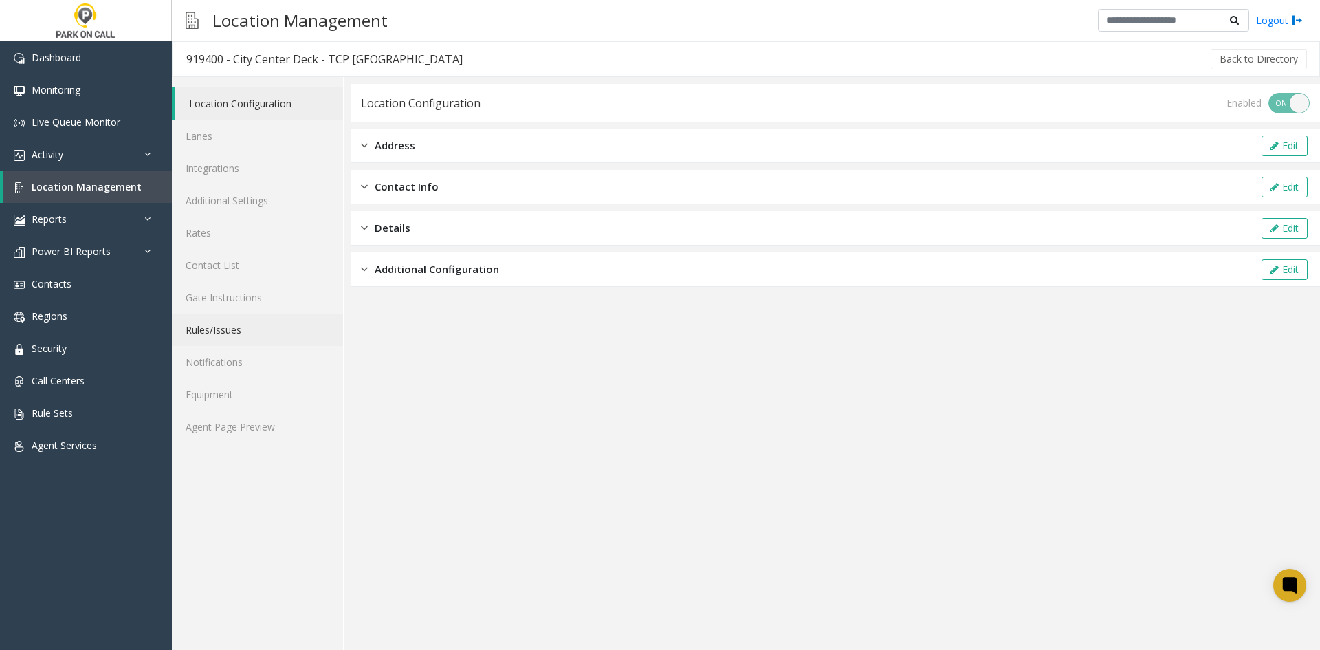
click at [250, 342] on link "Rules/Issues" at bounding box center [257, 330] width 171 height 32
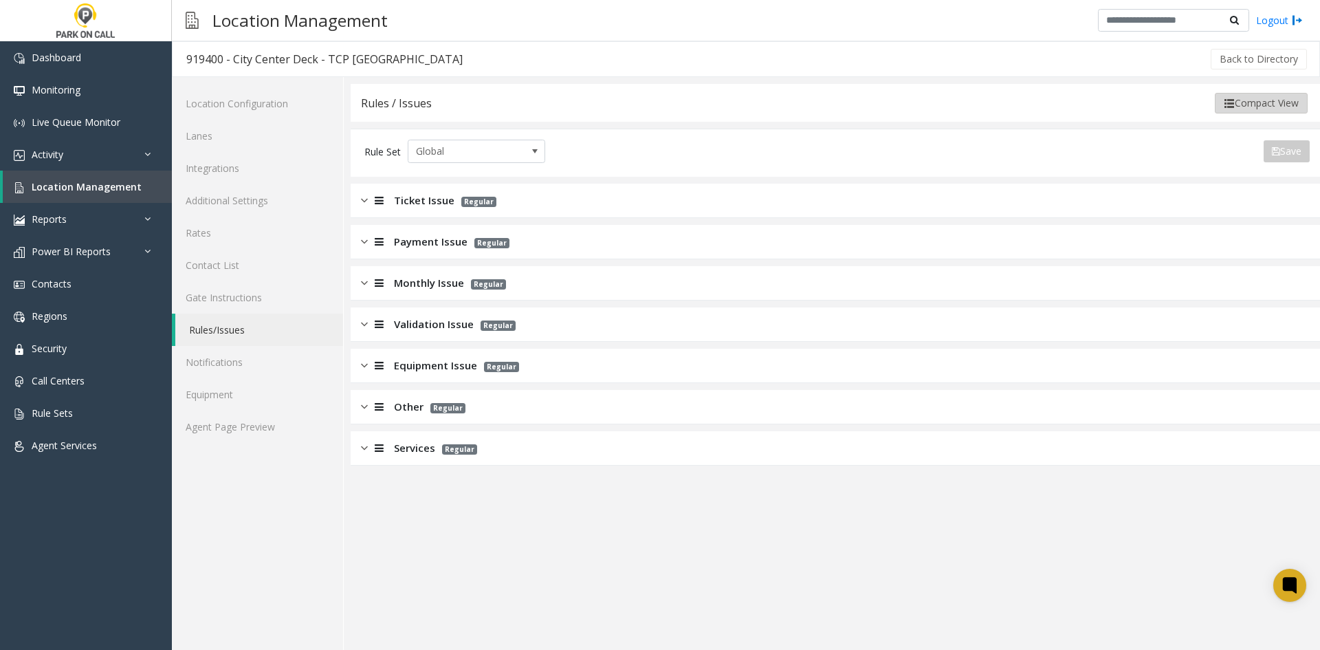
click at [1255, 98] on button "Compact View" at bounding box center [1261, 103] width 93 height 21
